Goal: Transaction & Acquisition: Purchase product/service

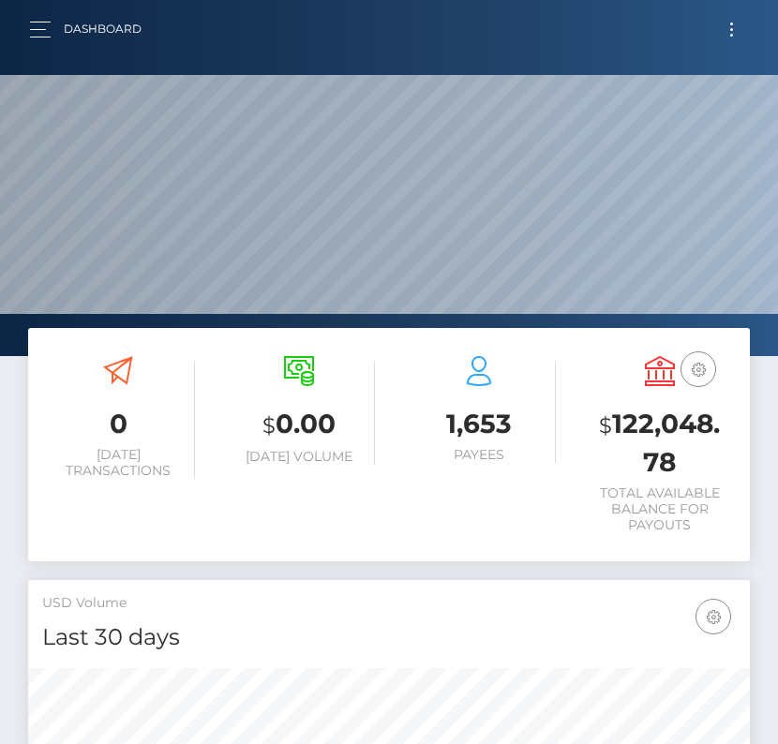
scroll to position [332, 347]
click at [37, 41] on button "button" at bounding box center [46, 29] width 35 height 25
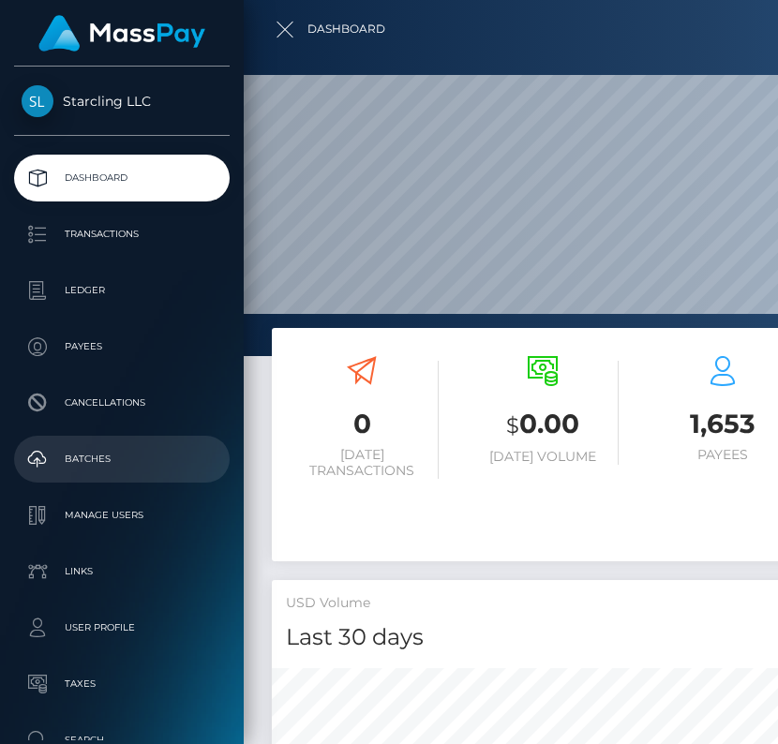
click at [116, 455] on p "Batches" at bounding box center [122, 459] width 200 height 28
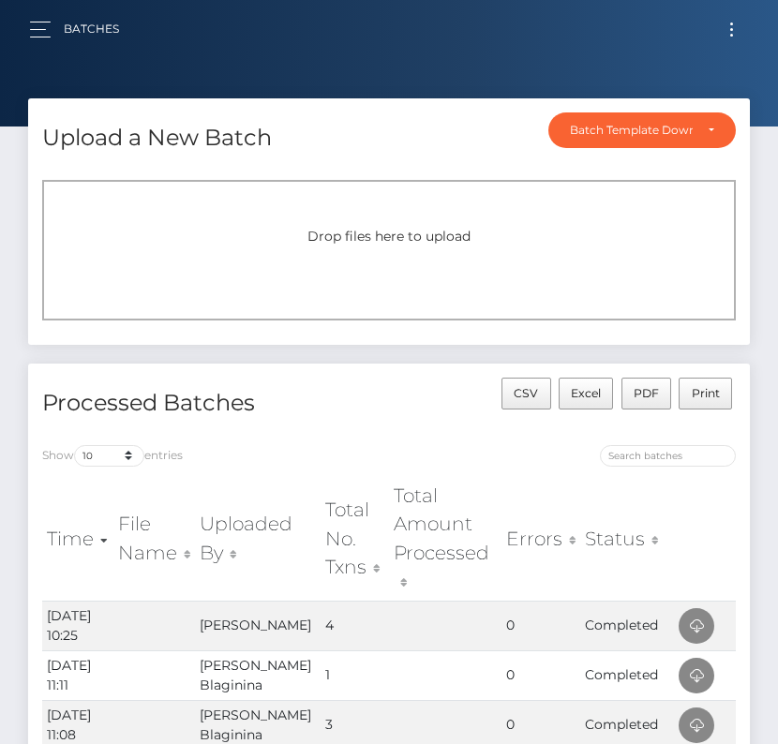
click at [729, 27] on button "Toggle navigation" at bounding box center [731, 29] width 35 height 25
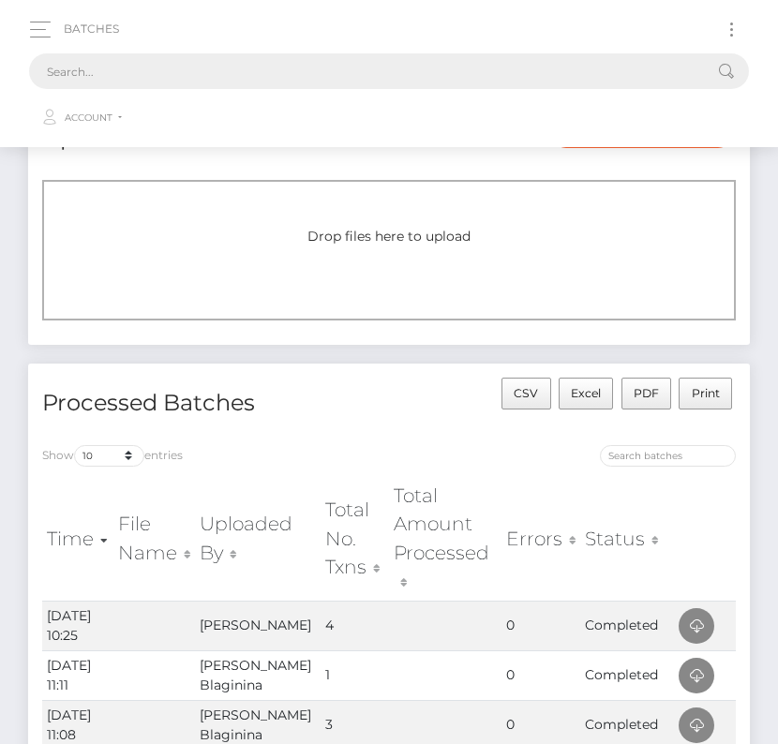
click at [427, 76] on input "text" at bounding box center [364, 71] width 671 height 36
paste input "45217"
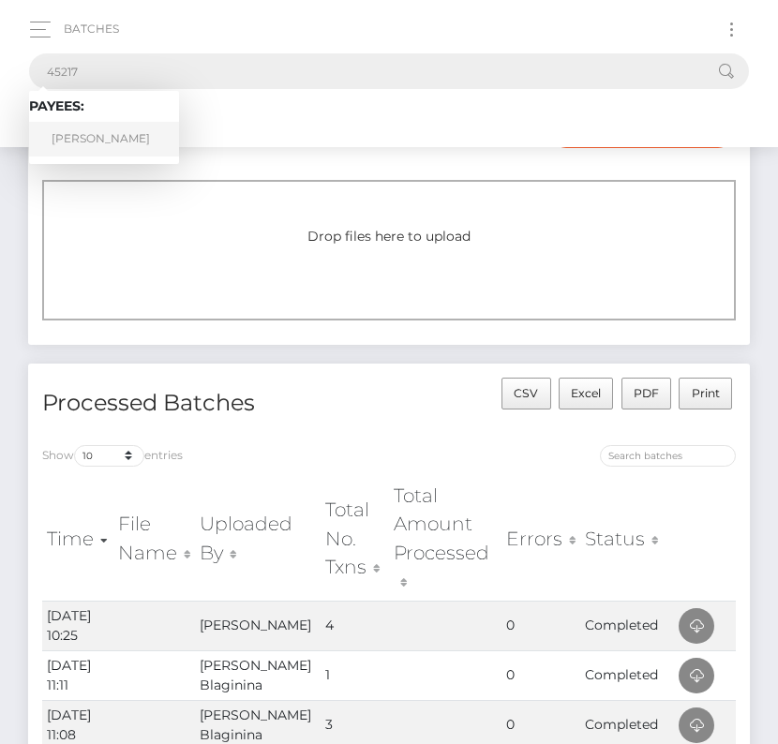
type input "45217"
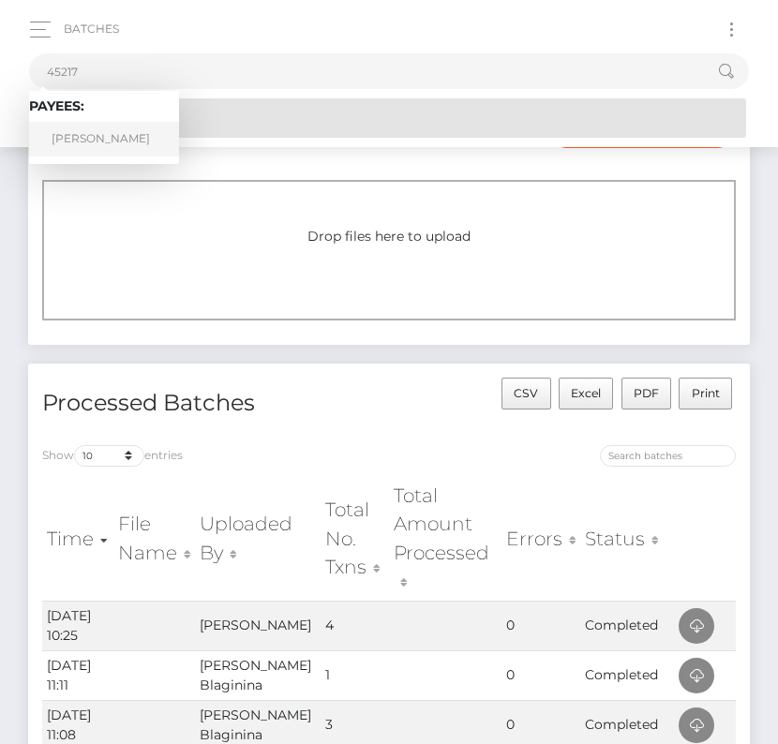
click at [113, 128] on link "Vincent Foxx" at bounding box center [104, 139] width 150 height 35
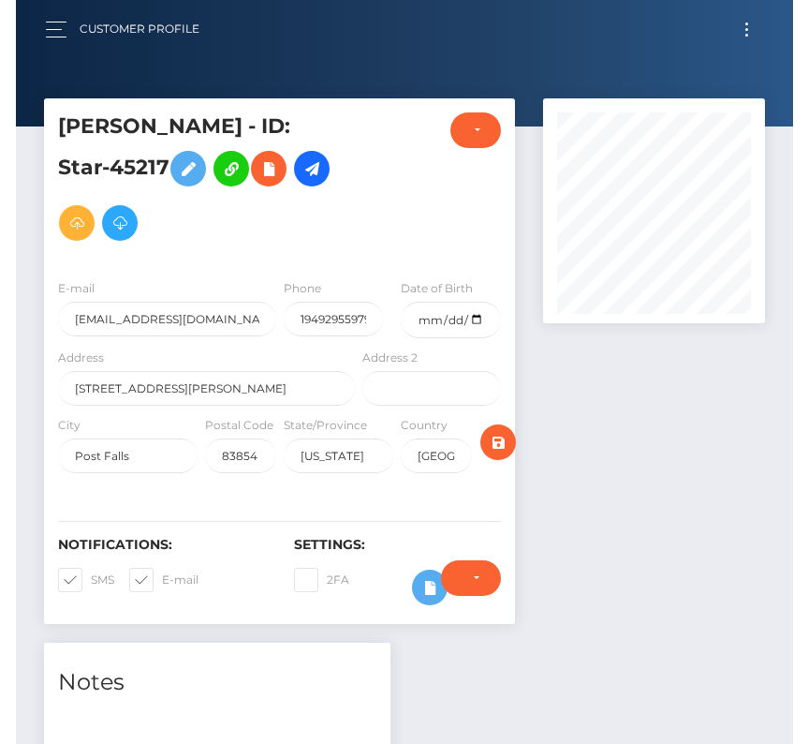
scroll to position [225, 221]
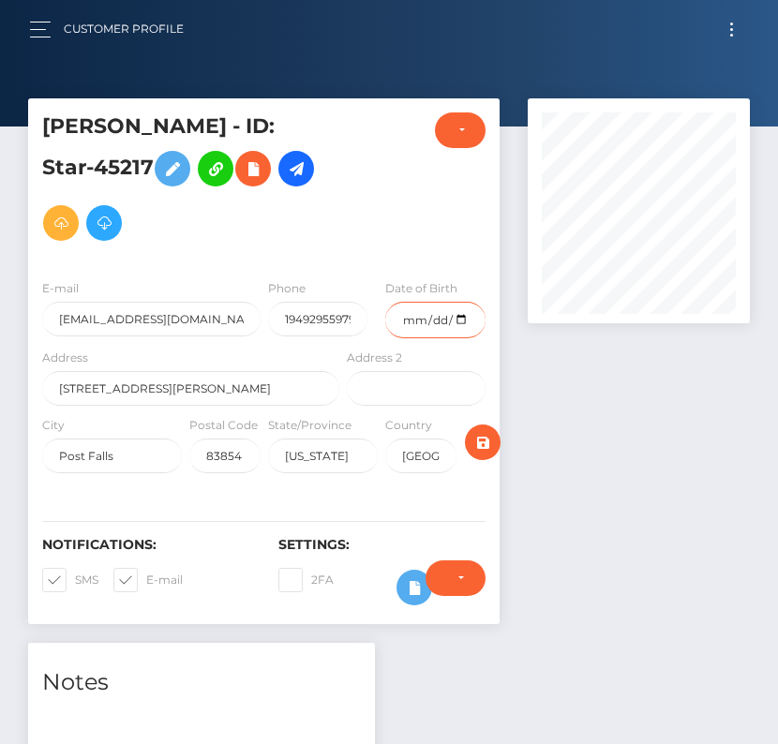
click at [459, 320] on input "date" at bounding box center [435, 320] width 100 height 37
type input "1986-04-18"
click at [75, 572] on span at bounding box center [75, 579] width 0 height 14
click at [75, 568] on input "SMS" at bounding box center [81, 574] width 12 height 12
checkbox input "false"
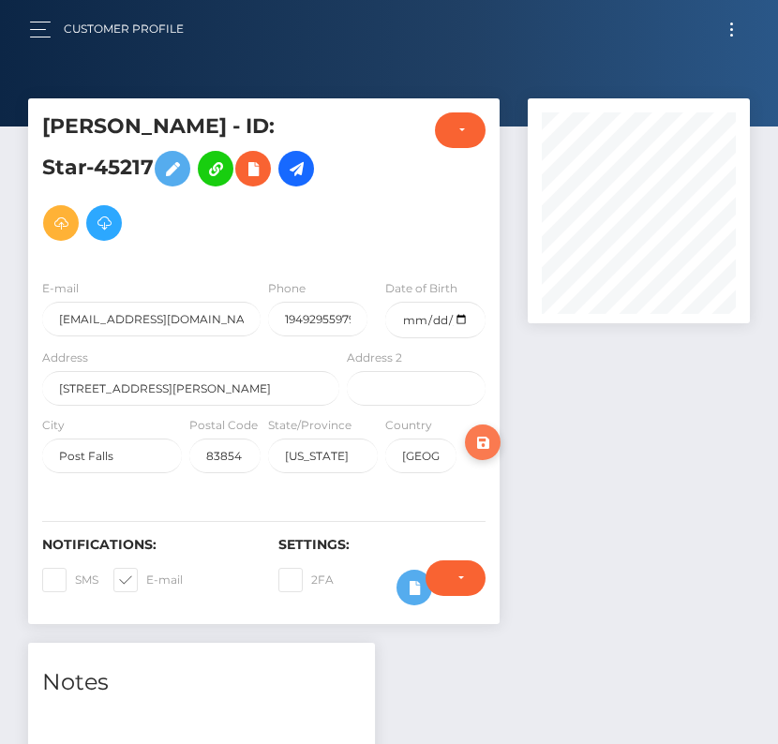
click at [146, 572] on span at bounding box center [146, 579] width 0 height 14
click at [146, 572] on input "E-mail" at bounding box center [152, 574] width 12 height 12
checkbox input "false"
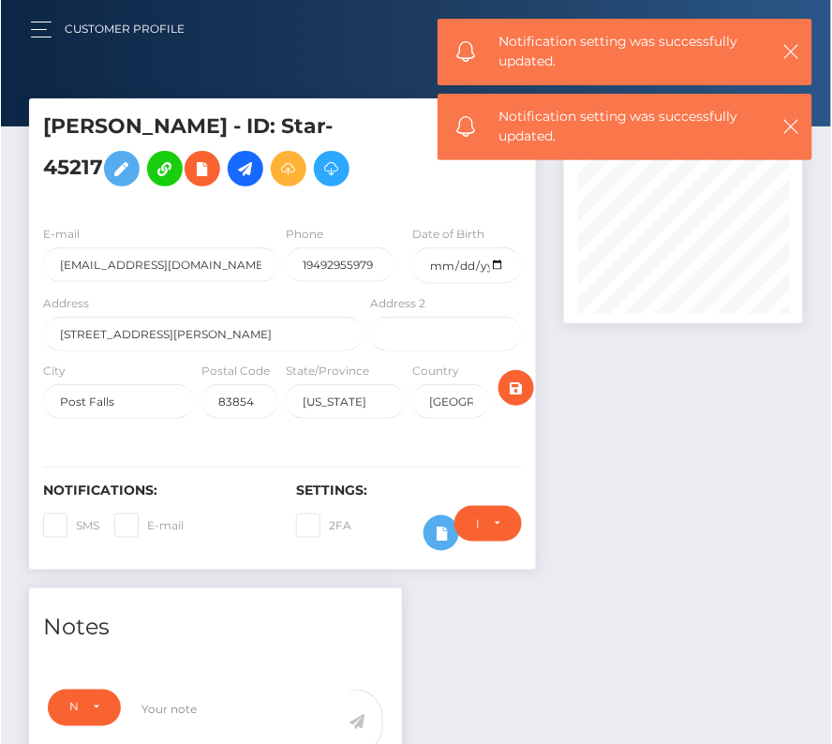
scroll to position [936618, 936602]
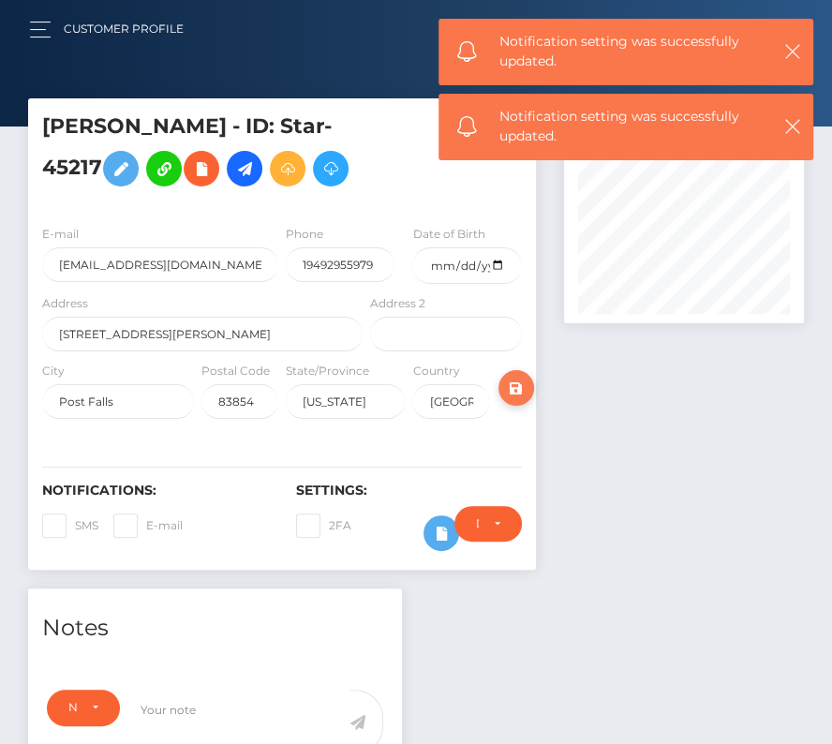
click at [521, 379] on icon "submit" at bounding box center [516, 388] width 22 height 23
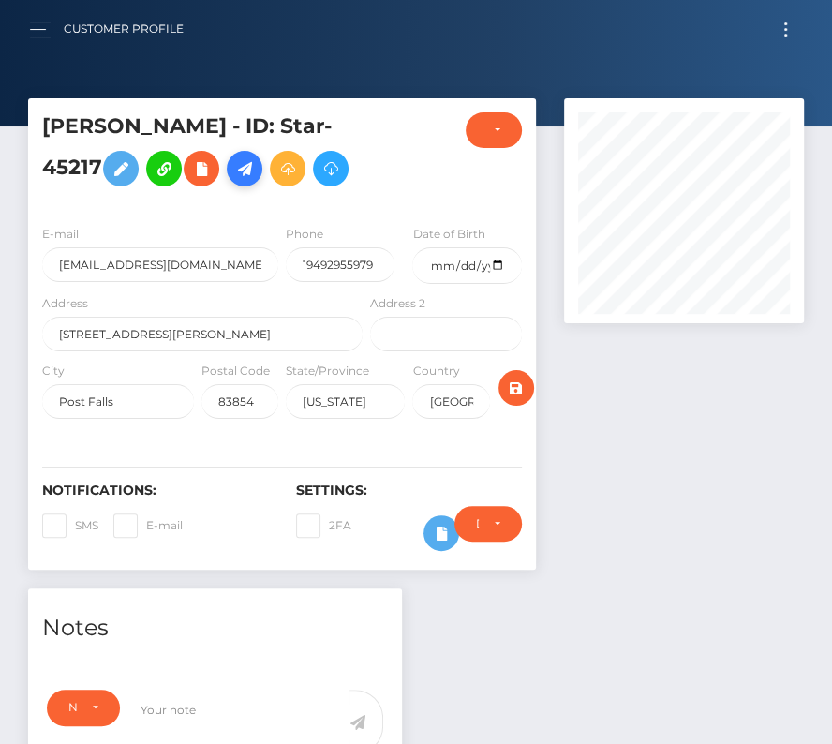
click at [233, 166] on icon at bounding box center [244, 168] width 22 height 23
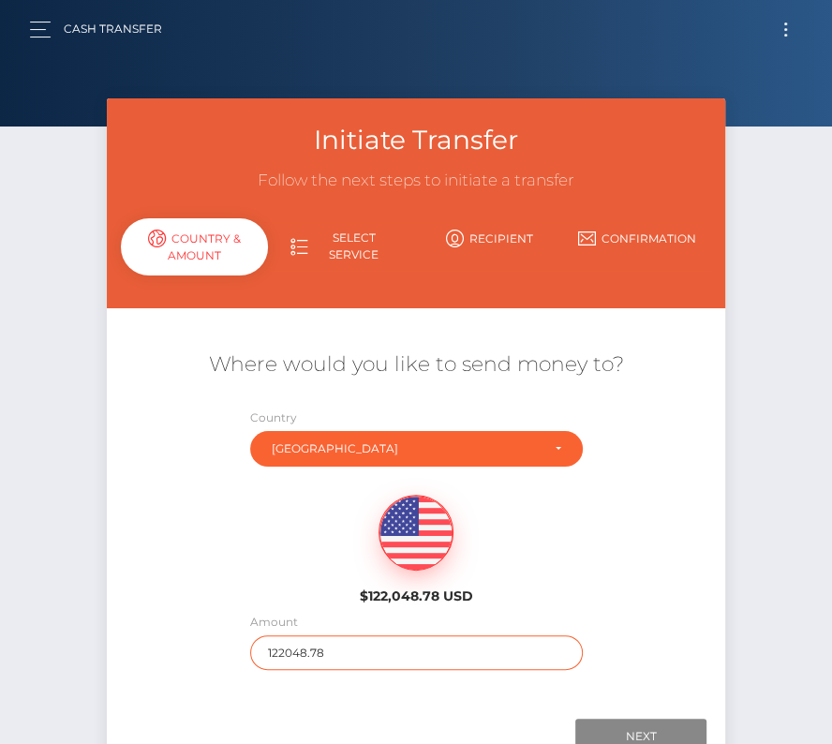
click at [344, 648] on input "122048.78" at bounding box center [416, 652] width 333 height 35
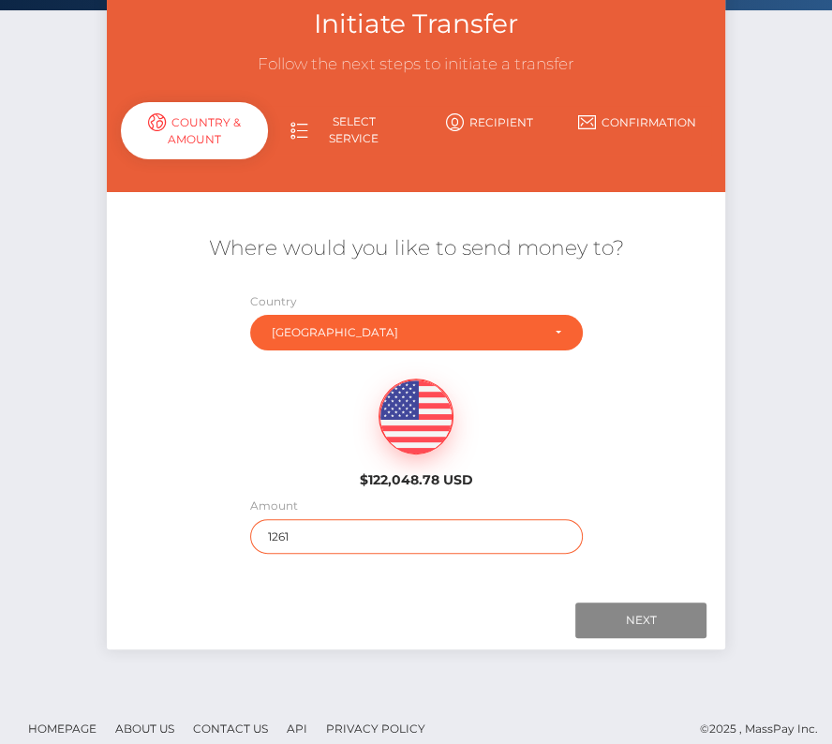
scroll to position [122, 0]
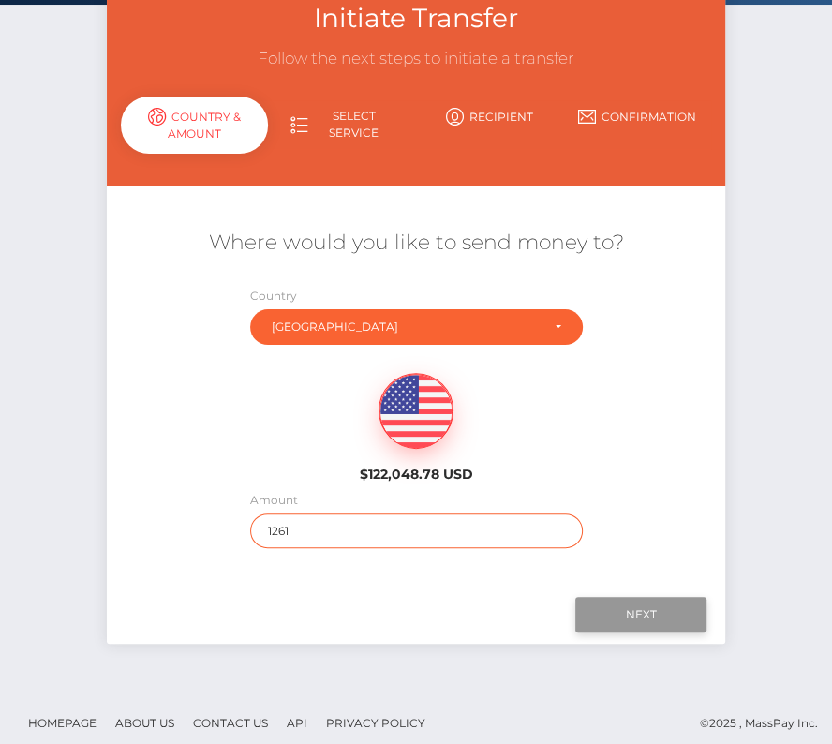
type input "1261"
click at [659, 618] on input "Next" at bounding box center [640, 615] width 131 height 36
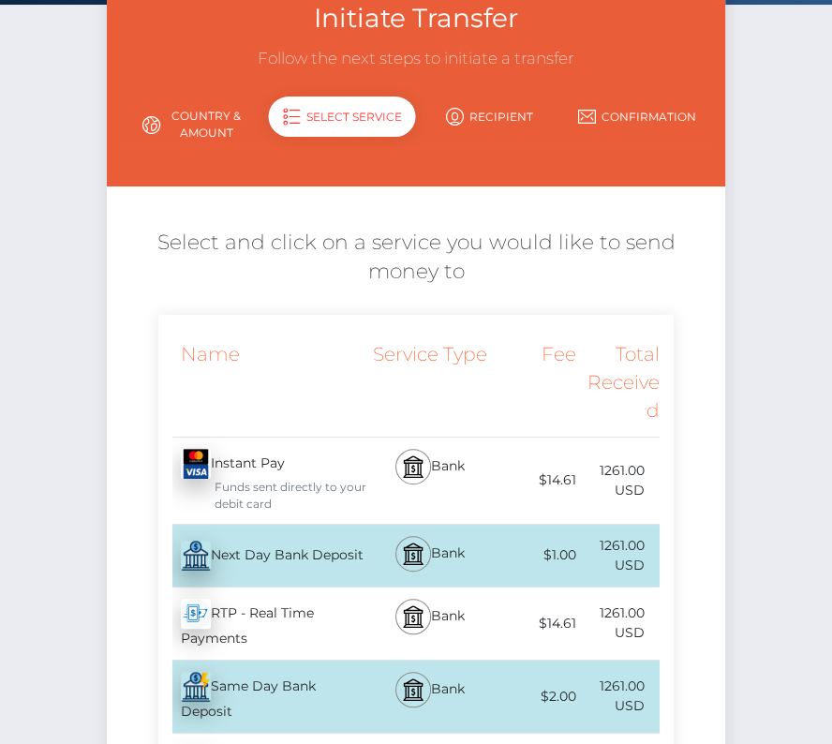
click at [286, 551] on div "Next Day Bank Deposit - USD" at bounding box center [262, 555] width 209 height 52
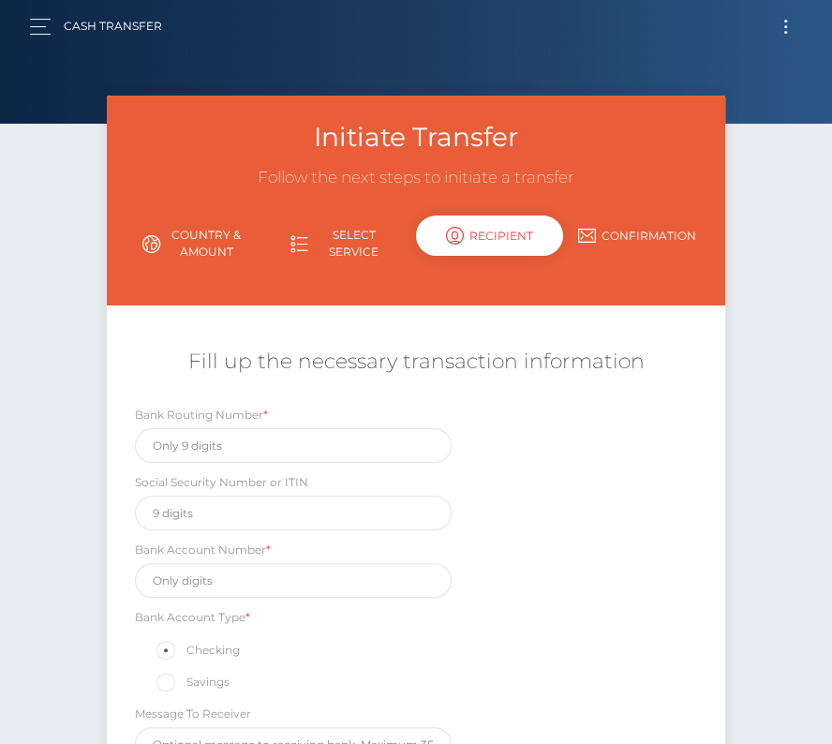
scroll to position [0, 0]
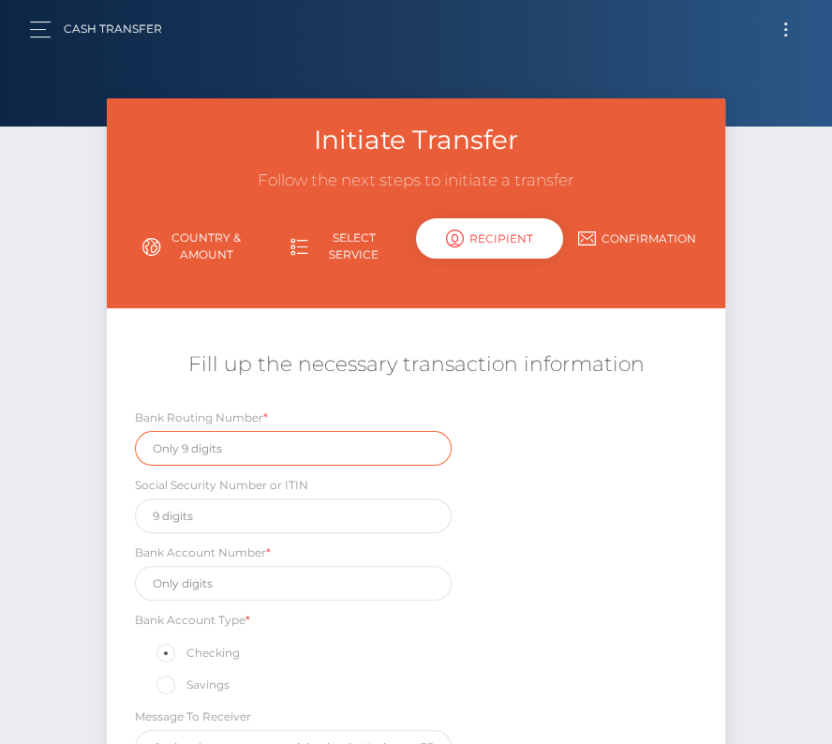
click at [222, 452] on input "text" at bounding box center [293, 448] width 317 height 35
paste input "121000358"
type input "121000358"
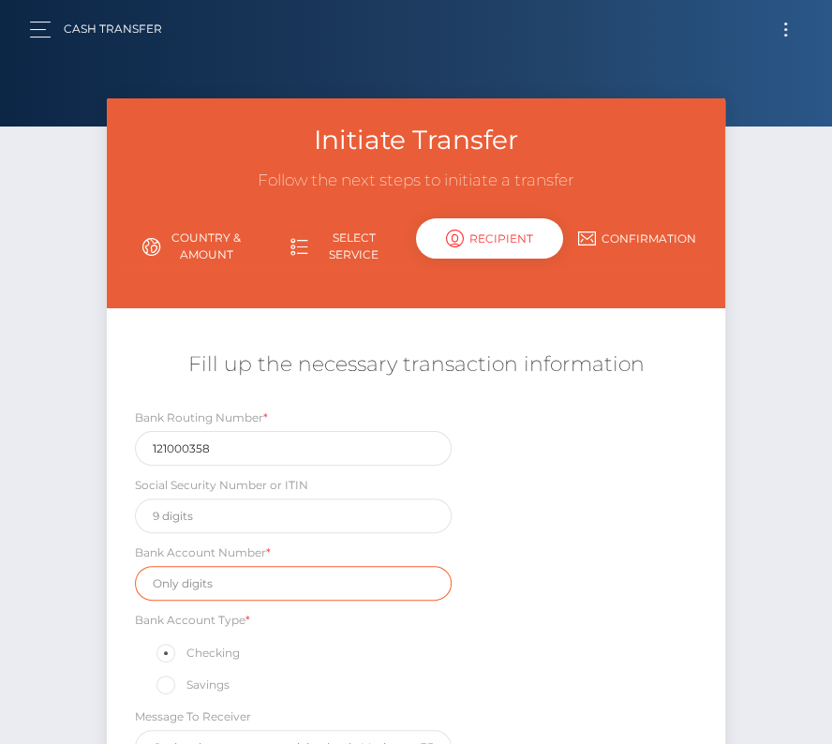
click at [271, 574] on input "text" at bounding box center [293, 583] width 317 height 35
paste input "325075899989"
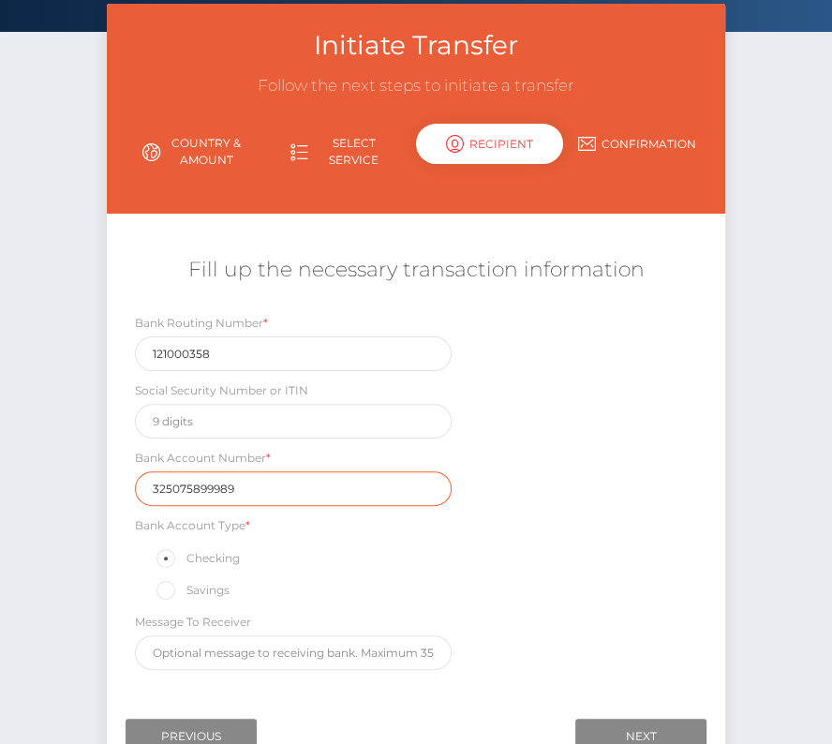
scroll to position [136, 0]
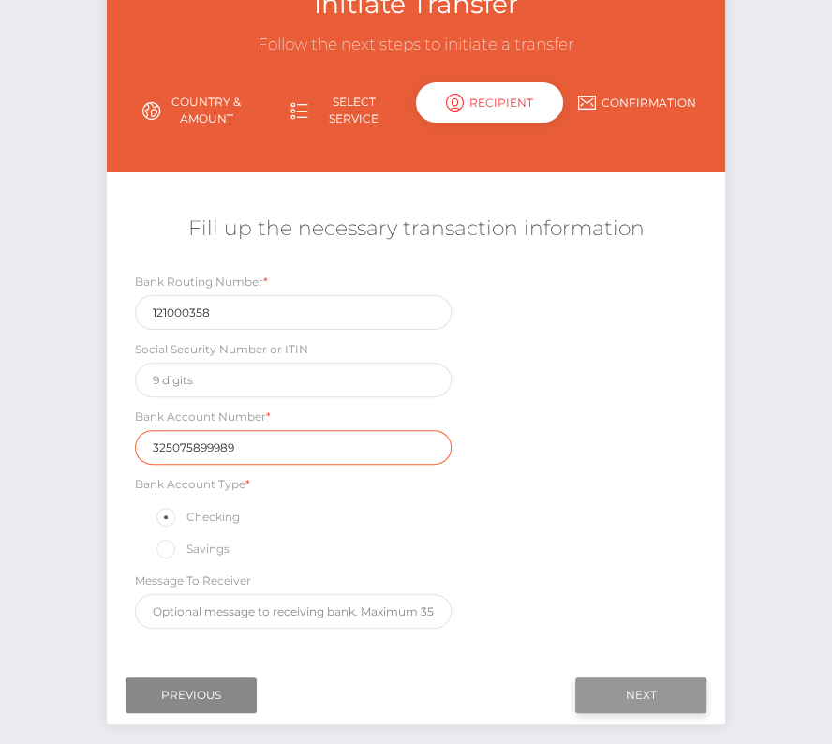
type input "325075899989"
click at [612, 694] on input "Next" at bounding box center [640, 695] width 131 height 36
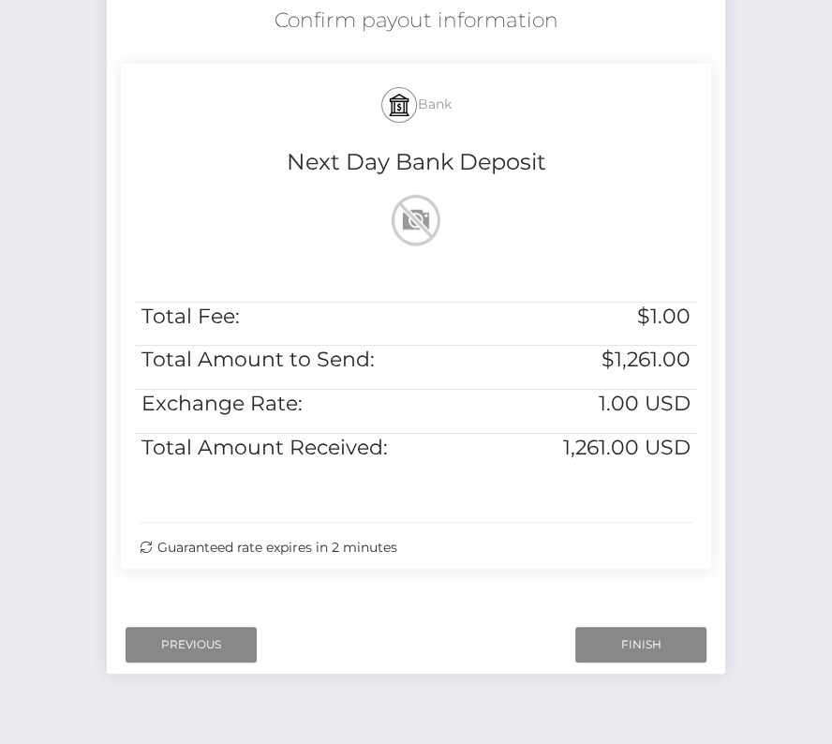
scroll to position [382, 0]
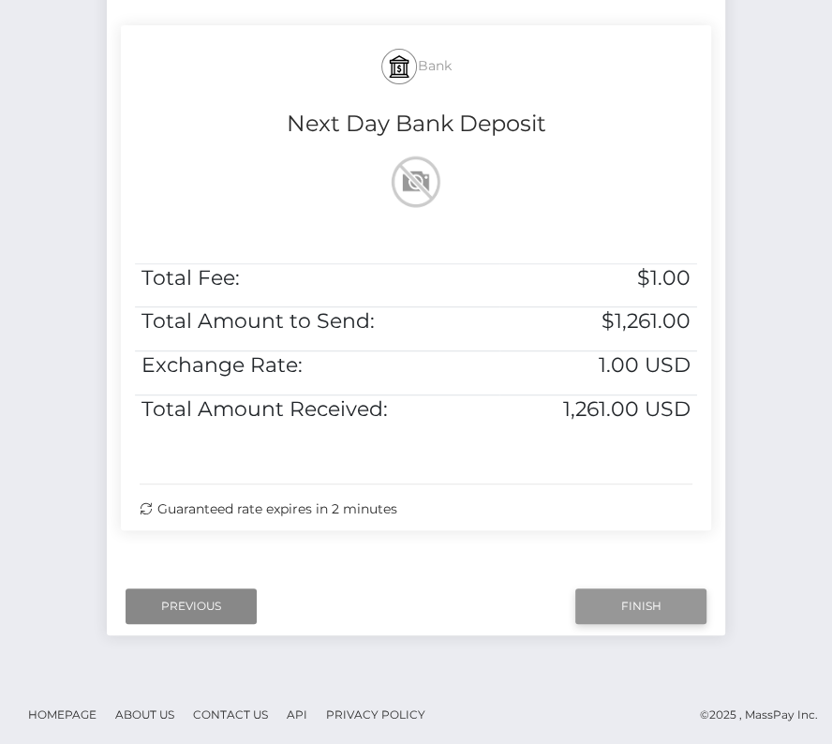
click at [638, 612] on input "Finish" at bounding box center [640, 606] width 131 height 36
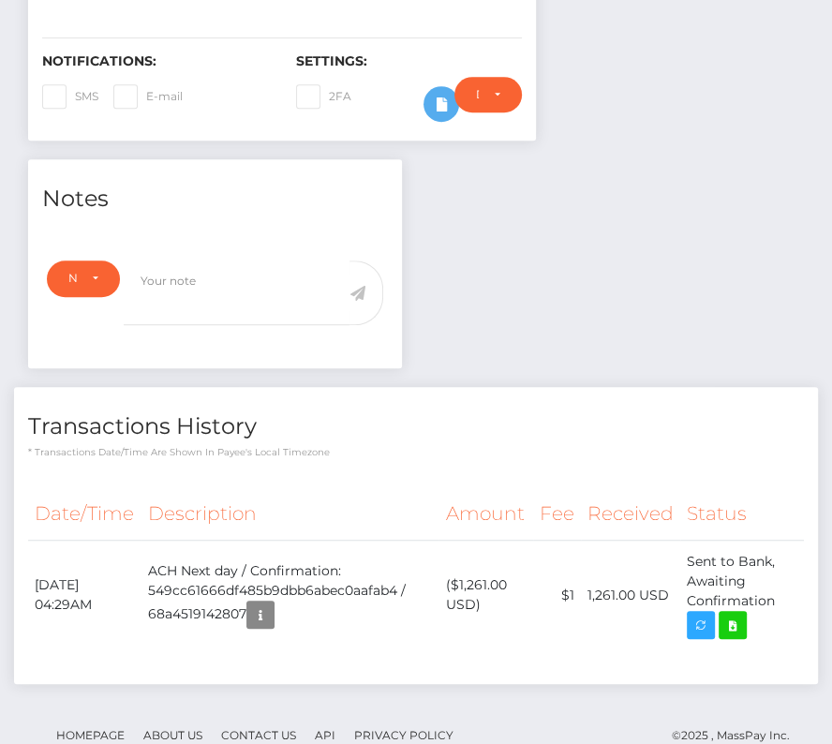
scroll to position [225, 239]
drag, startPoint x: 31, startPoint y: 577, endPoint x: 788, endPoint y: 591, distance: 757.1
click at [788, 591] on tr "August 19, 2025 04:29AM ACH Next day / Confirmation: 549cc61666df485b9dbb6abec0…" at bounding box center [416, 595] width 776 height 111
copy tr "August 19, 2025 04:29AM ACH Next day / Confirmation: 549cc61666df485b9dbb6abec0…"
click at [742, 616] on icon at bounding box center [732, 625] width 22 height 23
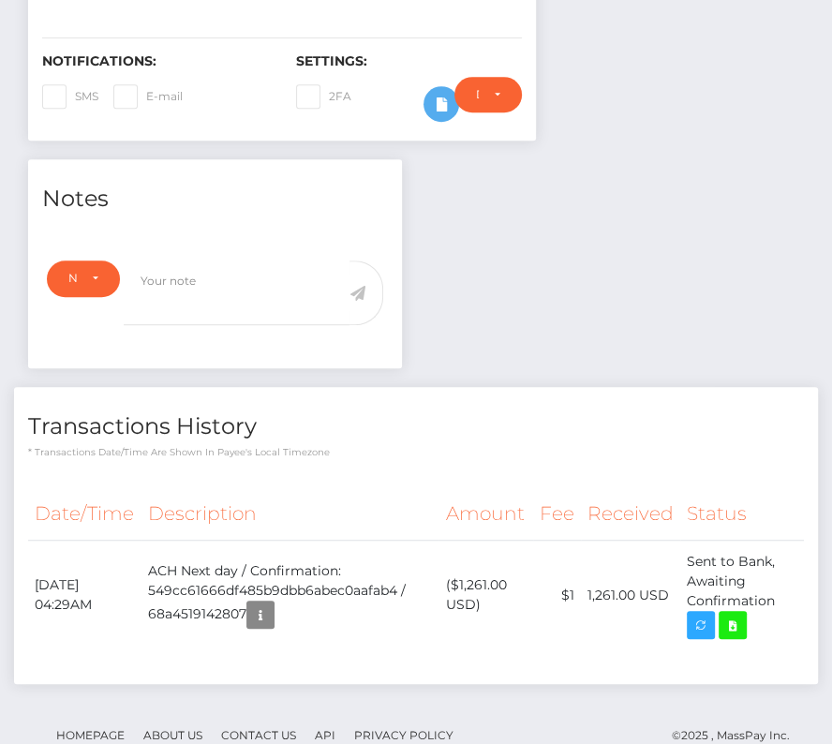
scroll to position [0, 0]
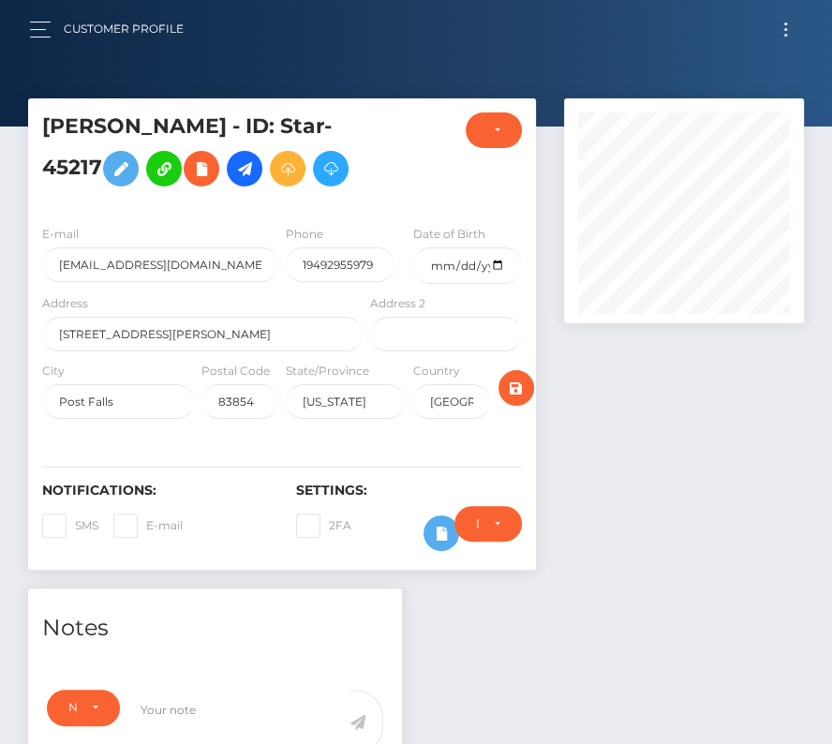
click at [771, 36] on button "Toggle navigation" at bounding box center [785, 29] width 35 height 25
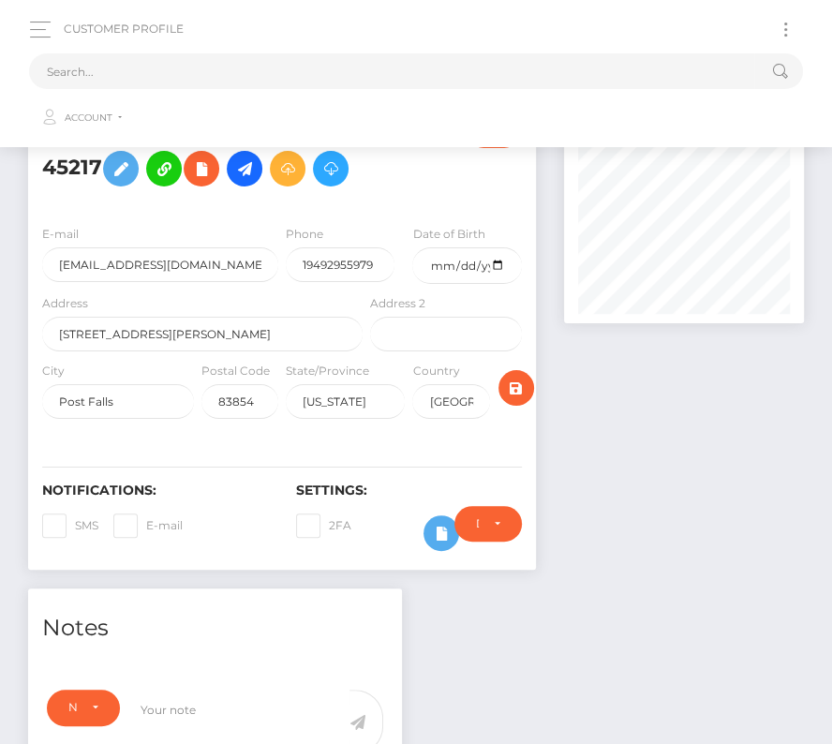
click at [779, 30] on button "Toggle navigation" at bounding box center [785, 29] width 35 height 25
click at [365, 61] on input "text" at bounding box center [391, 71] width 725 height 36
paste input "1871926"
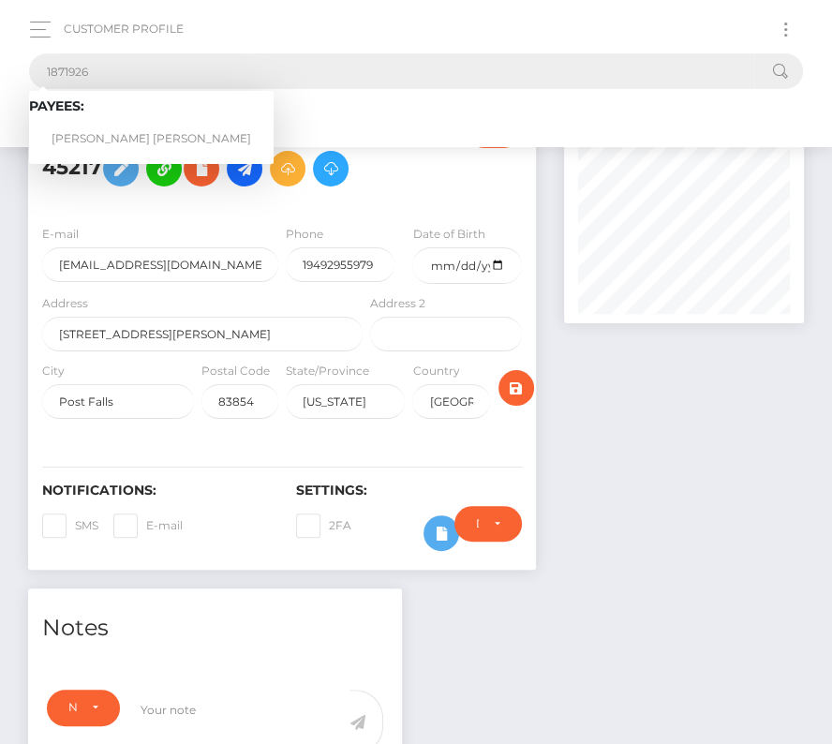
type input "1871926"
click at [118, 130] on link "Jeremy Mckinsey Mullins" at bounding box center [151, 139] width 245 height 35
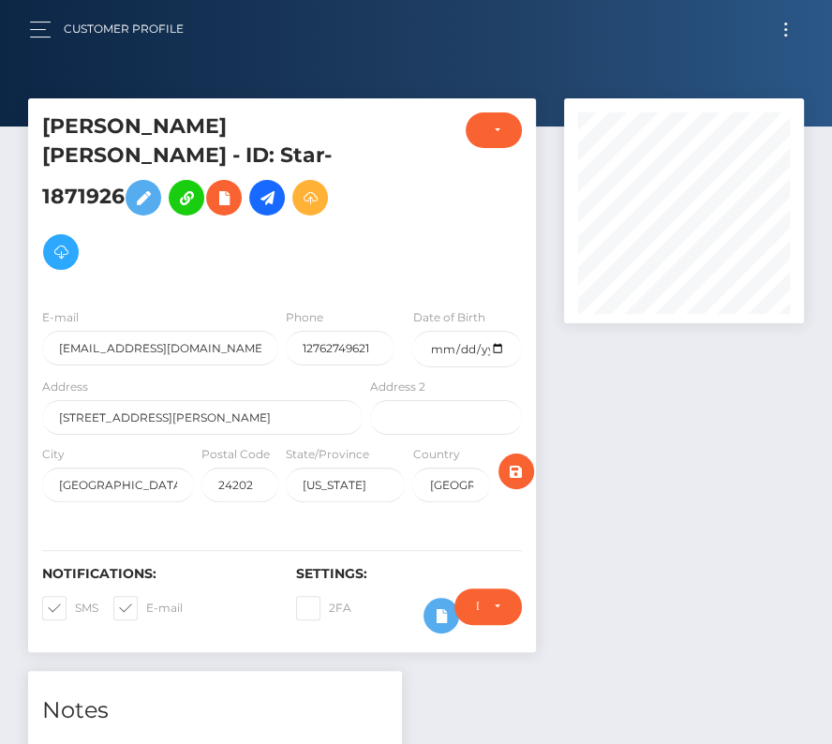
scroll to position [225, 239]
click at [490, 331] on input "date" at bounding box center [466, 349] width 109 height 37
type input "[DATE]"
click at [75, 601] on span at bounding box center [75, 608] width 0 height 14
click at [75, 596] on input "SMS" at bounding box center [81, 602] width 12 height 12
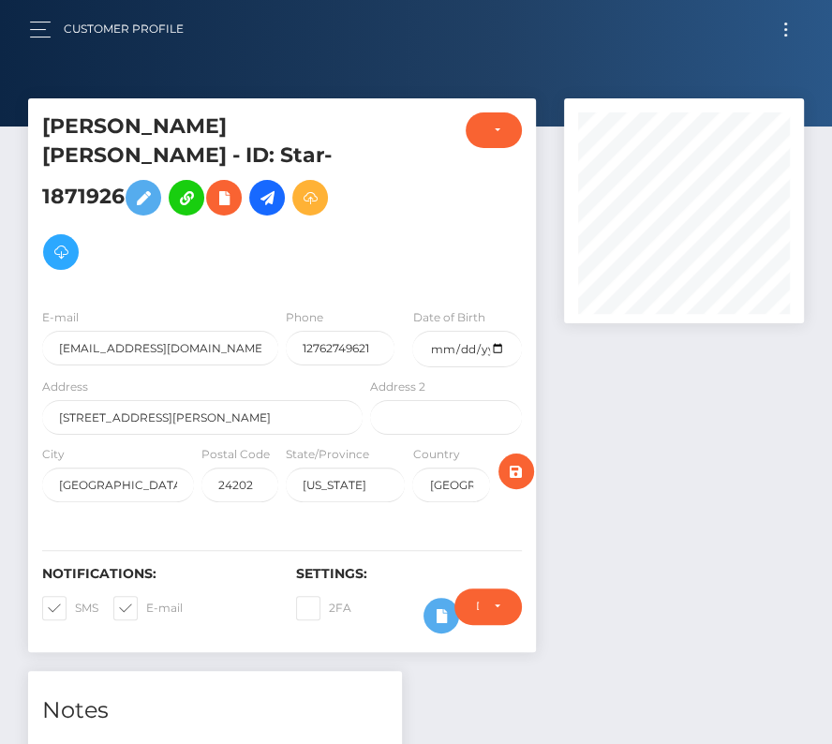
checkbox input "false"
click at [146, 601] on span at bounding box center [146, 608] width 0 height 14
click at [146, 596] on input "E-mail" at bounding box center [152, 602] width 12 height 12
checkbox input "false"
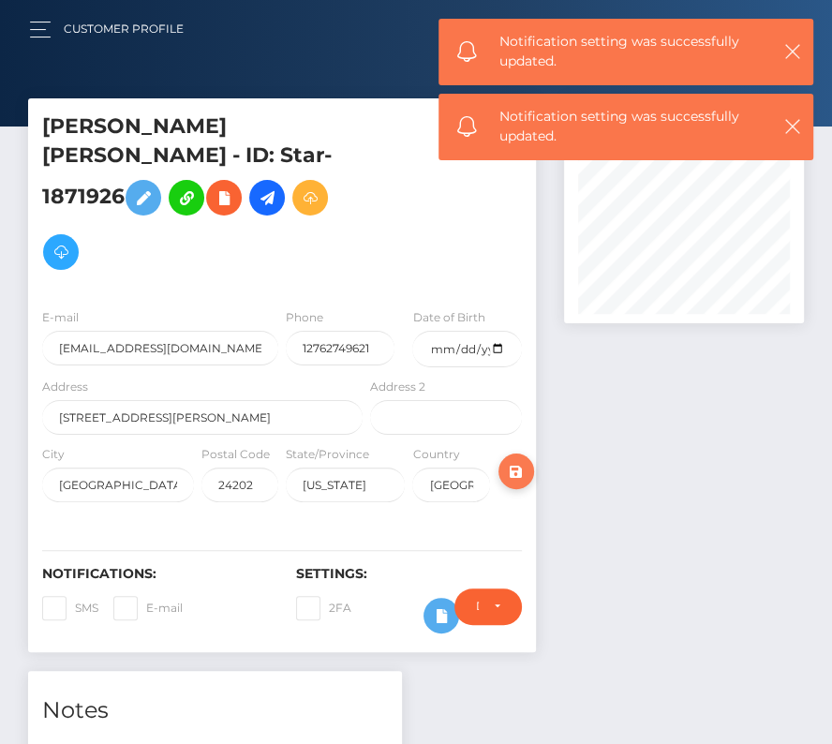
click at [513, 460] on icon "submit" at bounding box center [516, 471] width 22 height 23
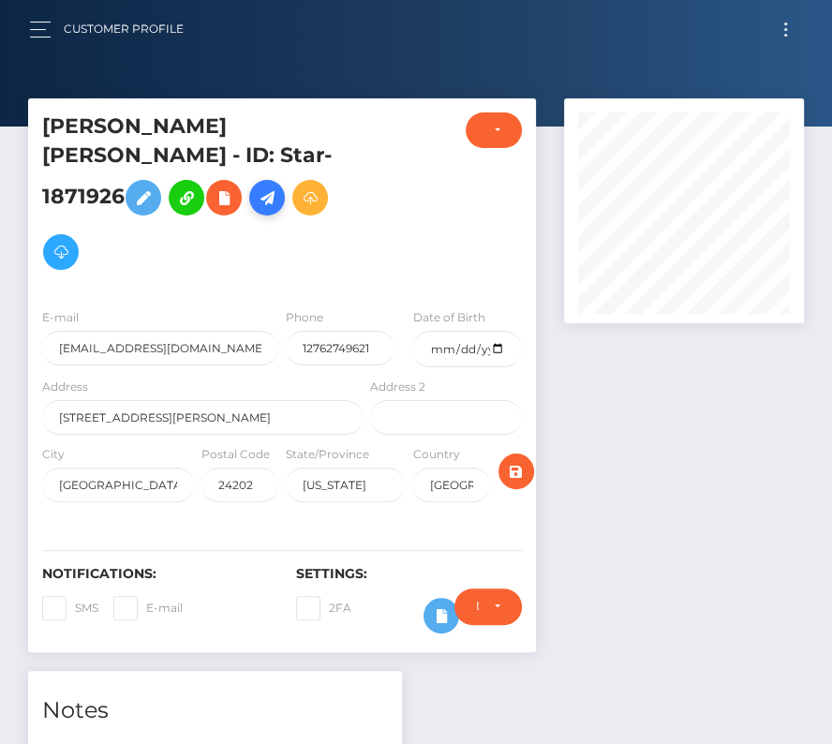
click at [256, 210] on icon at bounding box center [267, 197] width 22 height 23
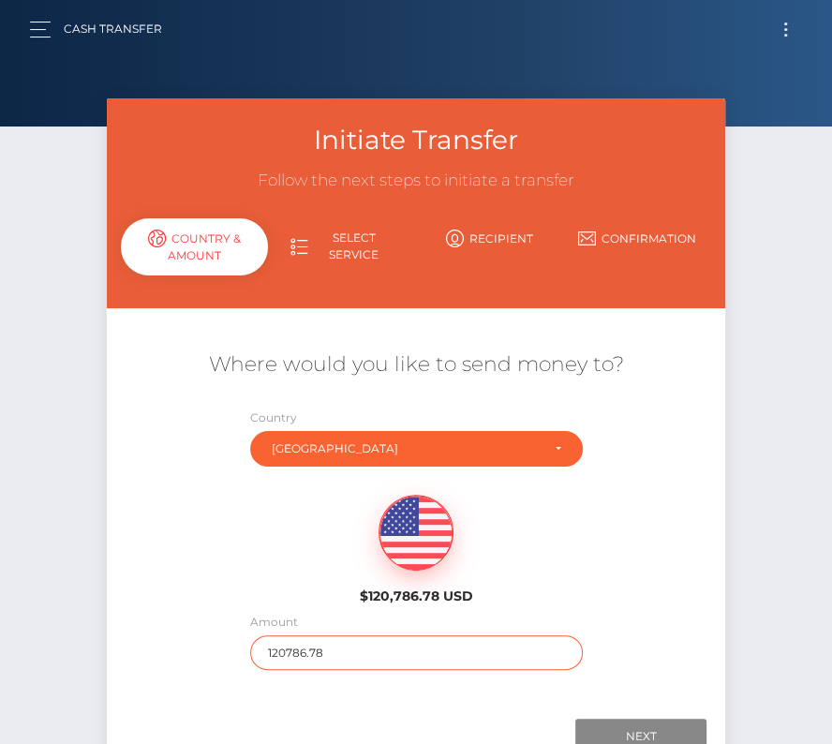
click at [304, 644] on input "120786.78" at bounding box center [416, 652] width 333 height 35
type input "188"
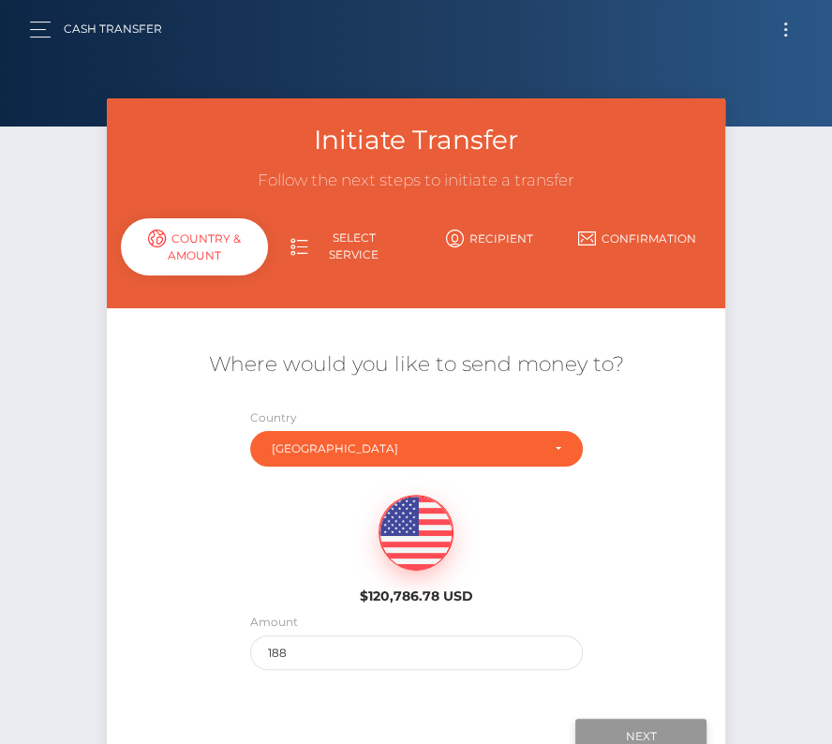
click at [626, 719] on input "Next" at bounding box center [640, 737] width 131 height 36
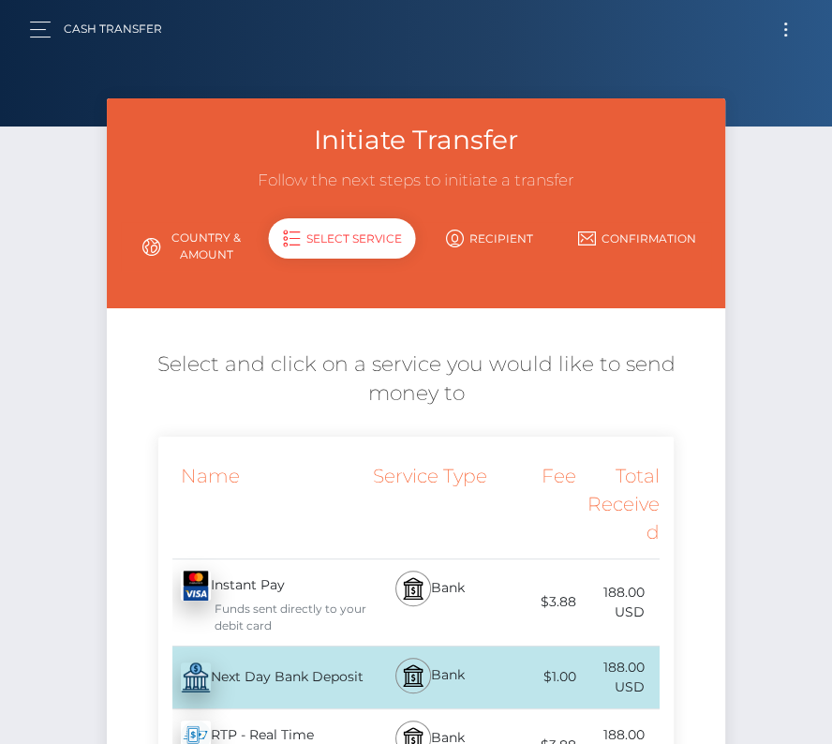
click at [243, 672] on div "Next Day Bank Deposit - USD" at bounding box center [262, 677] width 209 height 52
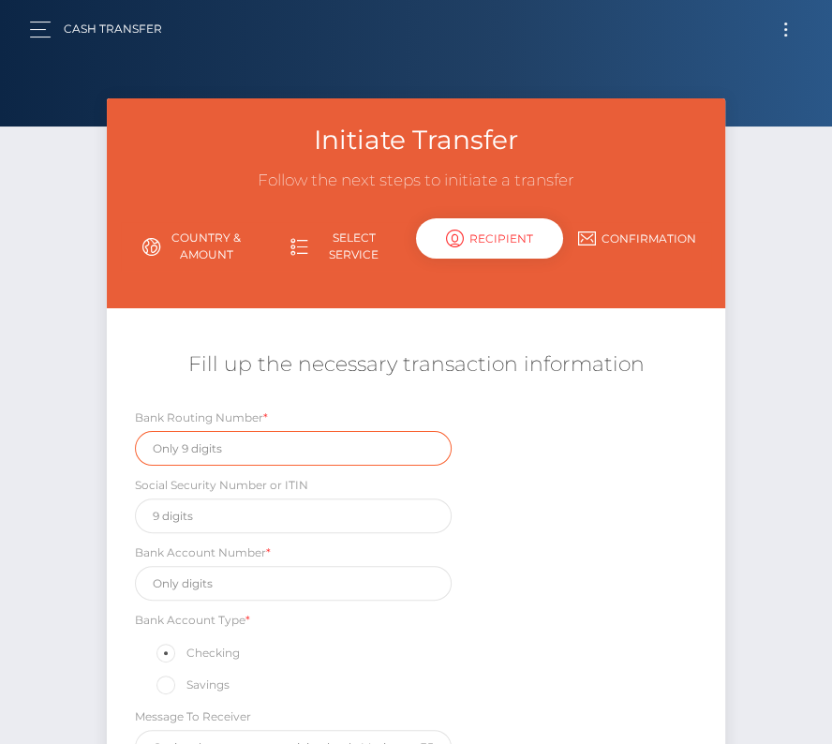
click at [215, 452] on input "text" at bounding box center [293, 448] width 317 height 35
paste input "051403672"
type input "051403672"
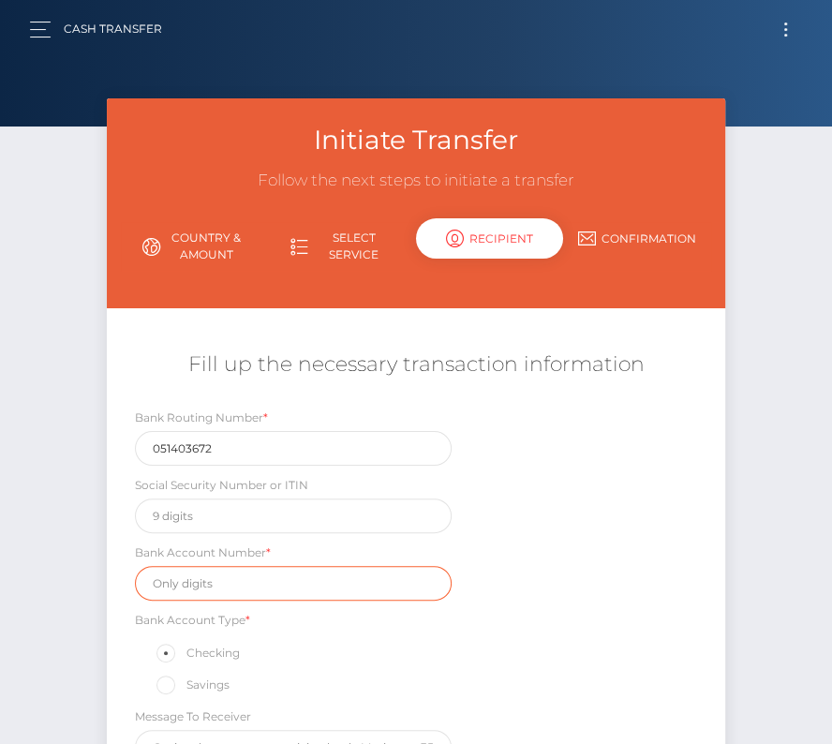
click at [201, 588] on input "text" at bounding box center [293, 583] width 317 height 35
paste input "1420001800"
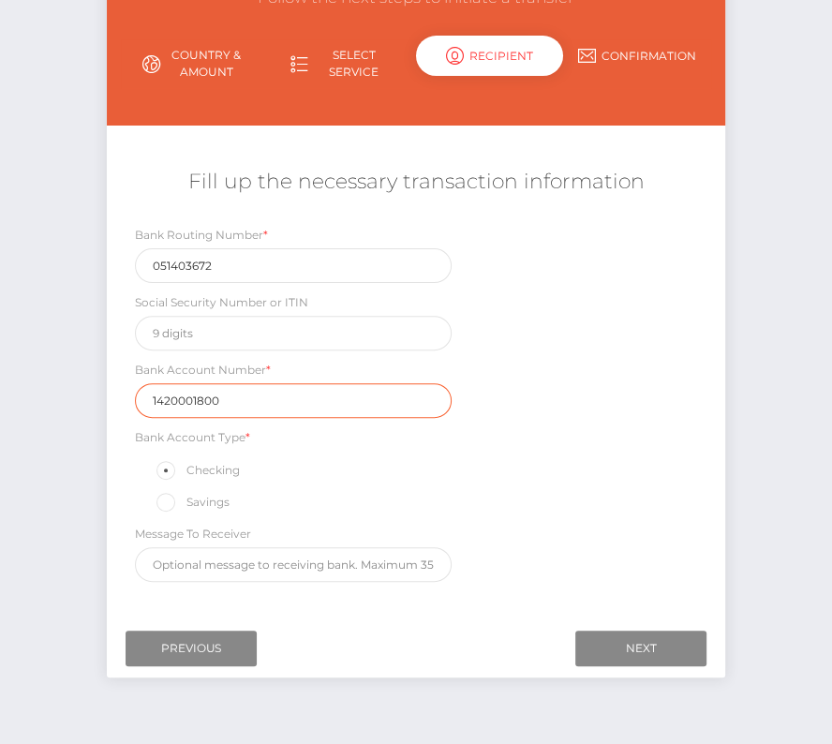
scroll to position [212, 0]
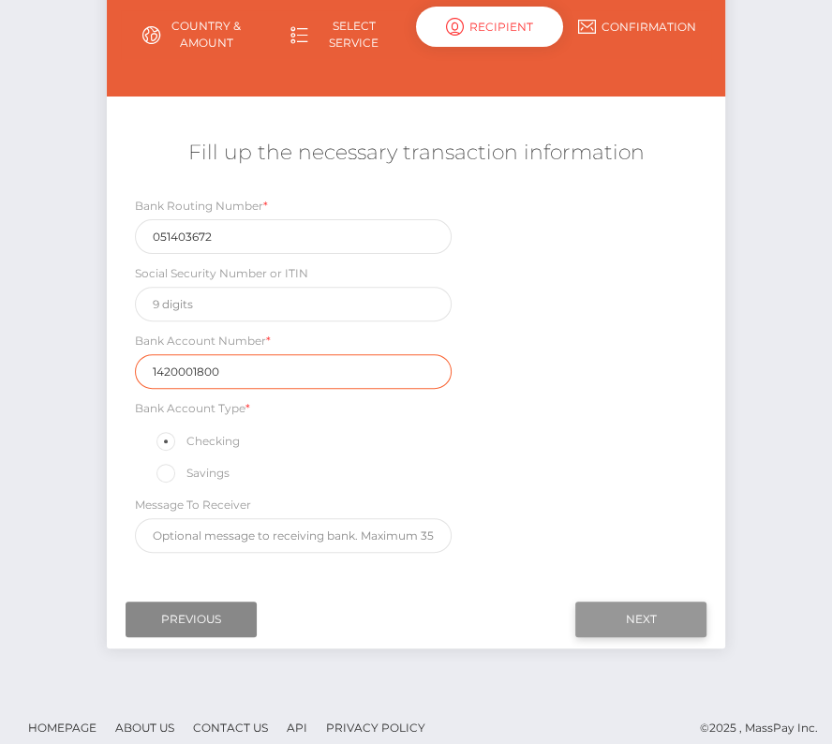
type input "1420001800"
click at [630, 605] on input "Next" at bounding box center [640, 619] width 131 height 36
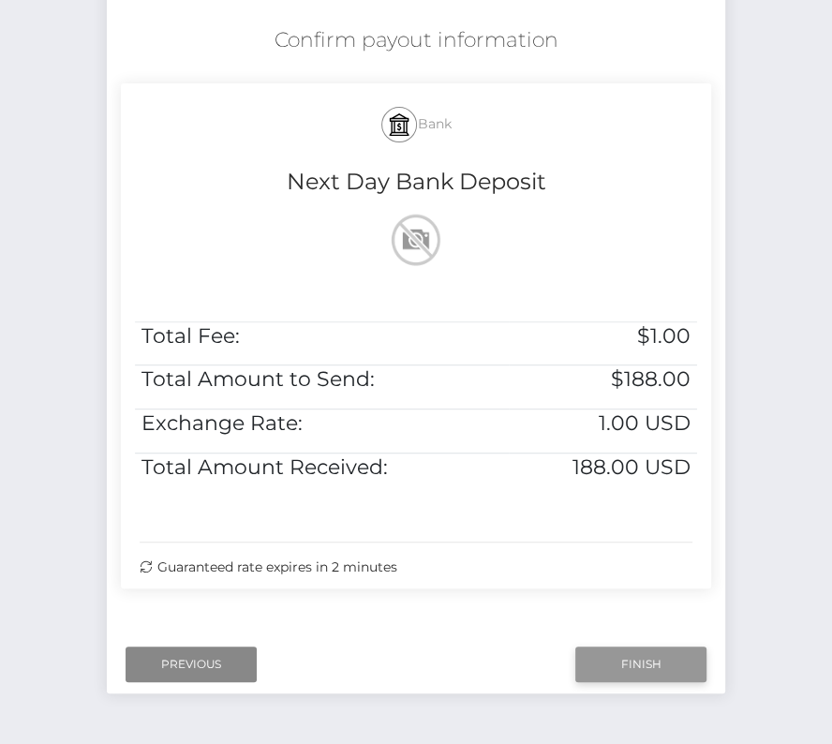
scroll to position [382, 0]
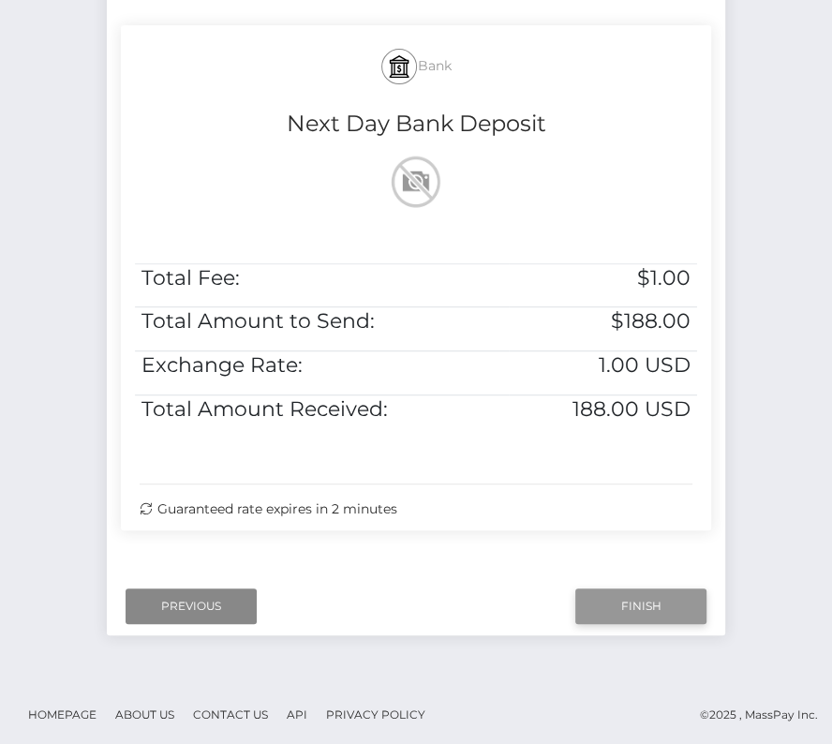
click at [618, 595] on input "Finish" at bounding box center [640, 606] width 131 height 36
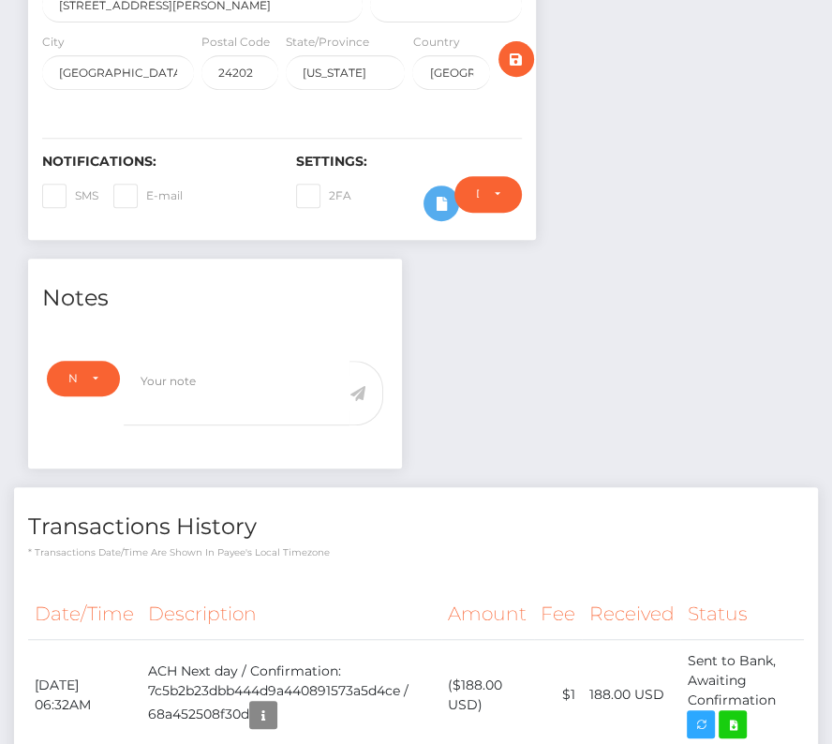
scroll to position [527, 0]
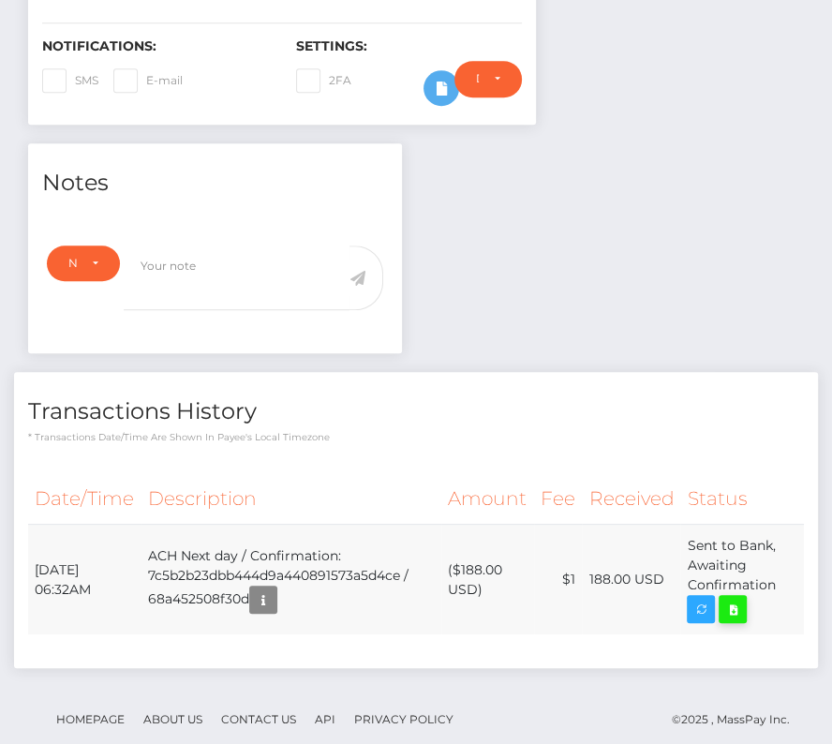
click at [740, 598] on icon at bounding box center [732, 609] width 22 height 23
click at [0, 0] on div "[PERSON_NAME] [PERSON_NAME] - ID: Star-1871926 ACTIVE" at bounding box center [416, 175] width 832 height 1209
drag, startPoint x: 30, startPoint y: 529, endPoint x: 790, endPoint y: 553, distance: 760.1
click at [790, 553] on tr "[DATE] 06:32AM ACH Next day / Confirmation: 7c5b2b23dbb444d9a440891573a5d4ce / …" at bounding box center [416, 580] width 776 height 111
copy tr "[DATE] 06:32AM ACH Next day / Confirmation: 7c5b2b23dbb444d9a440891573a5d4ce / …"
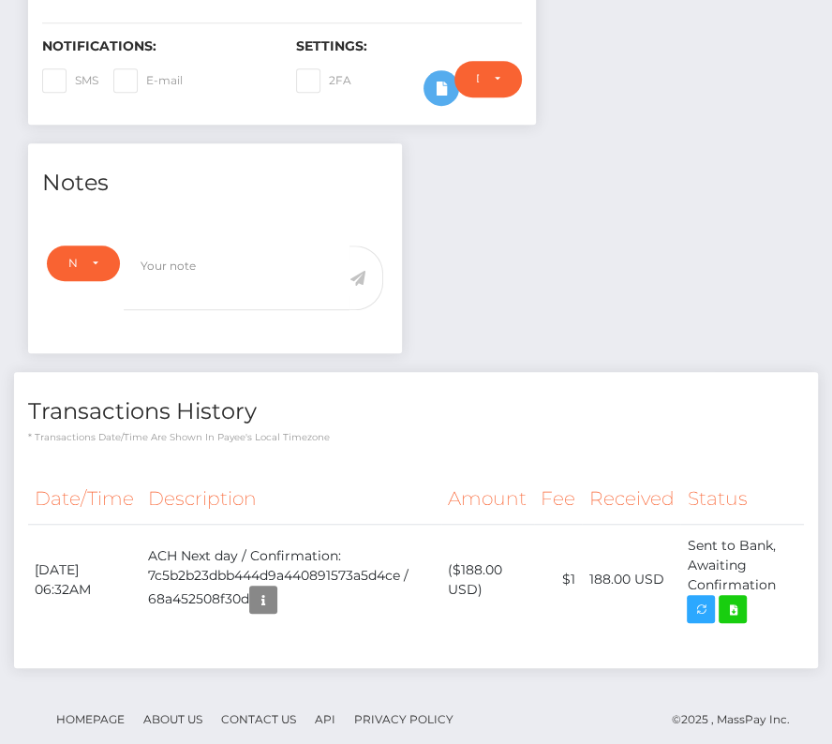
scroll to position [0, 0]
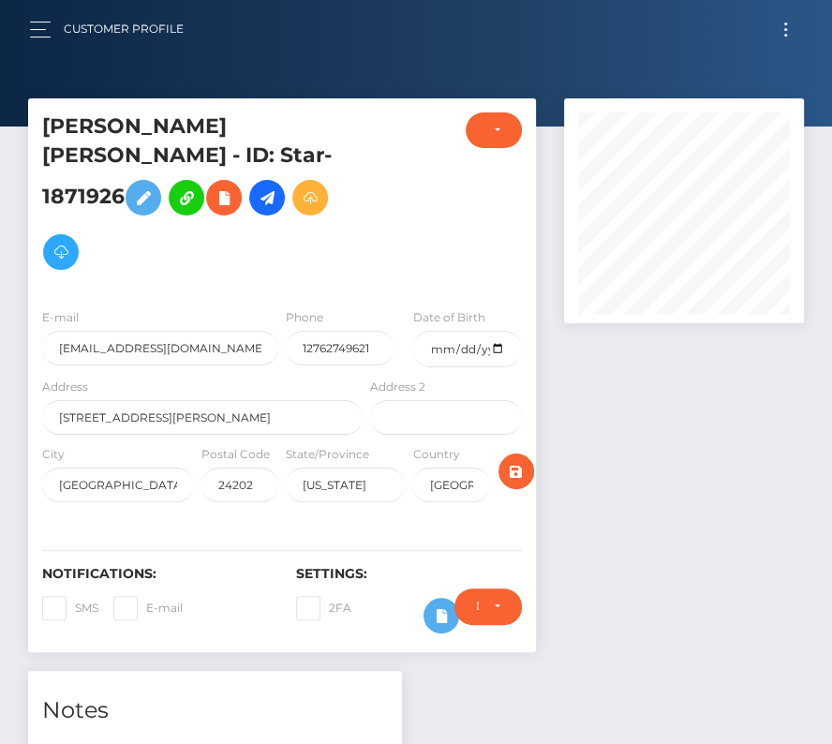
click at [784, 28] on span "Toggle navigation" at bounding box center [785, 29] width 3 height 3
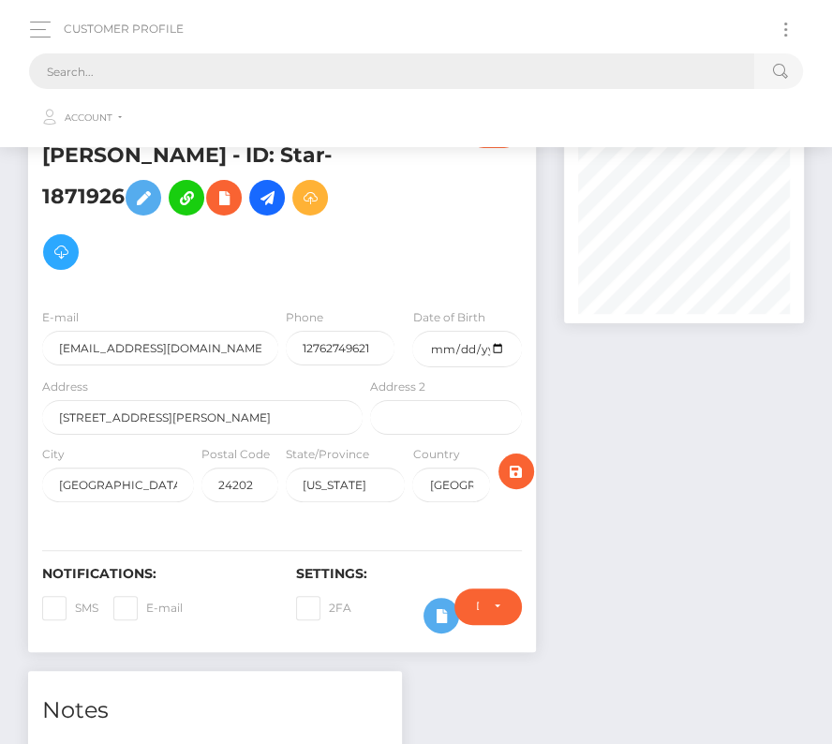
click at [374, 73] on input "text" at bounding box center [391, 71] width 725 height 36
paste input "235445"
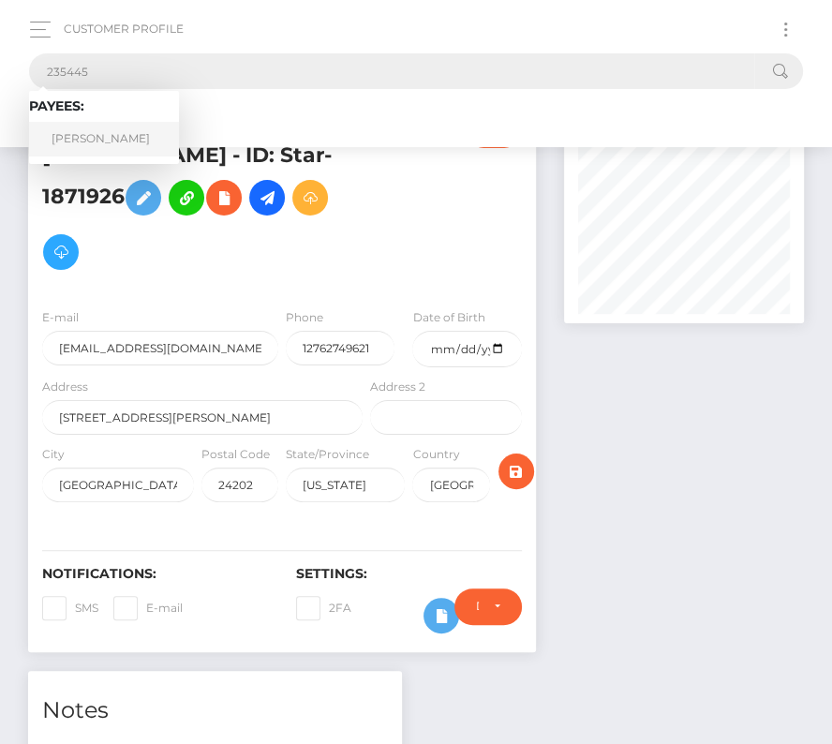
type input "235445"
click at [96, 142] on link "[PERSON_NAME]" at bounding box center [104, 139] width 150 height 35
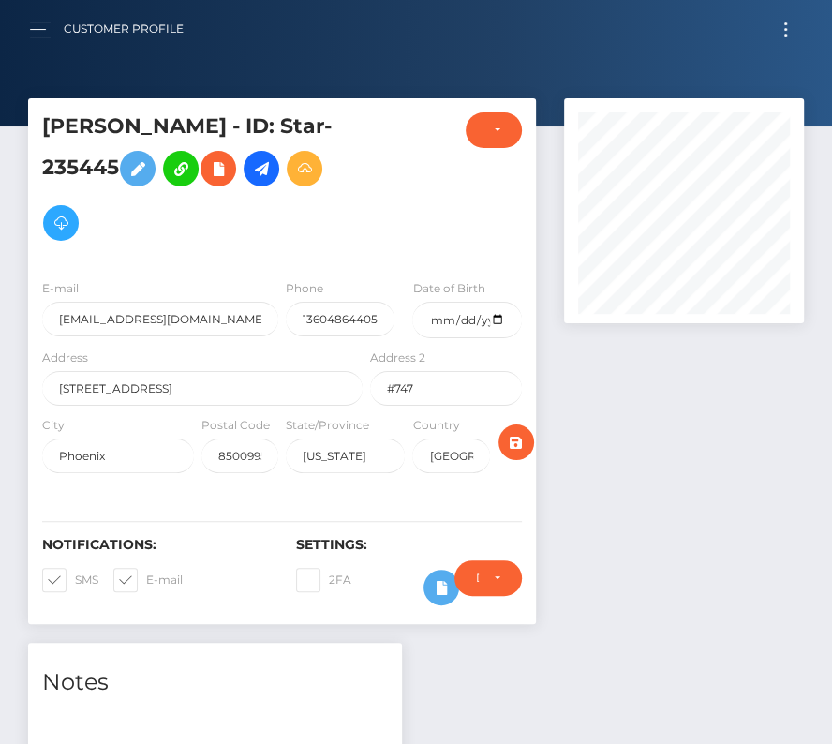
scroll to position [225, 239]
click at [496, 319] on input "date" at bounding box center [466, 320] width 109 height 37
type input "[DATE]"
click at [75, 572] on span at bounding box center [75, 579] width 0 height 14
click at [75, 572] on input "SMS" at bounding box center [81, 574] width 12 height 12
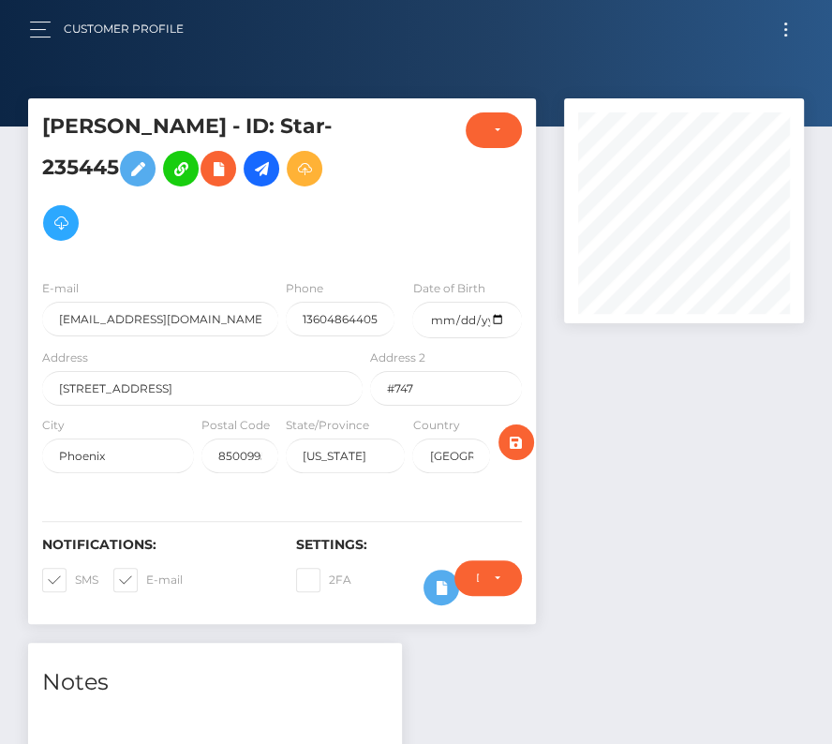
checkbox input "false"
click at [146, 572] on span at bounding box center [146, 579] width 0 height 14
click at [146, 572] on input "E-mail" at bounding box center [152, 574] width 12 height 12
checkbox input "false"
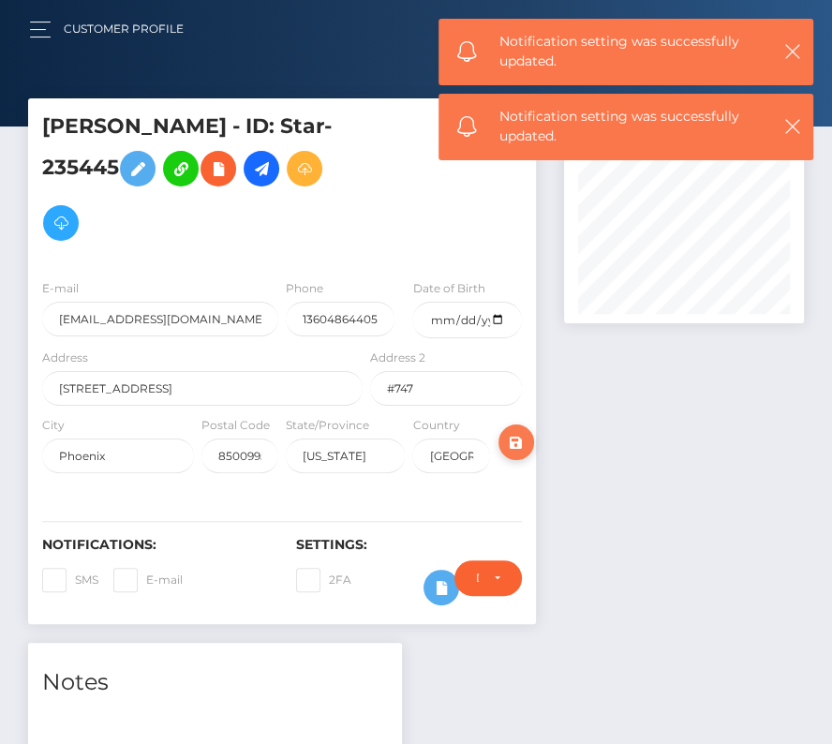
click at [517, 438] on icon "submit" at bounding box center [516, 442] width 22 height 23
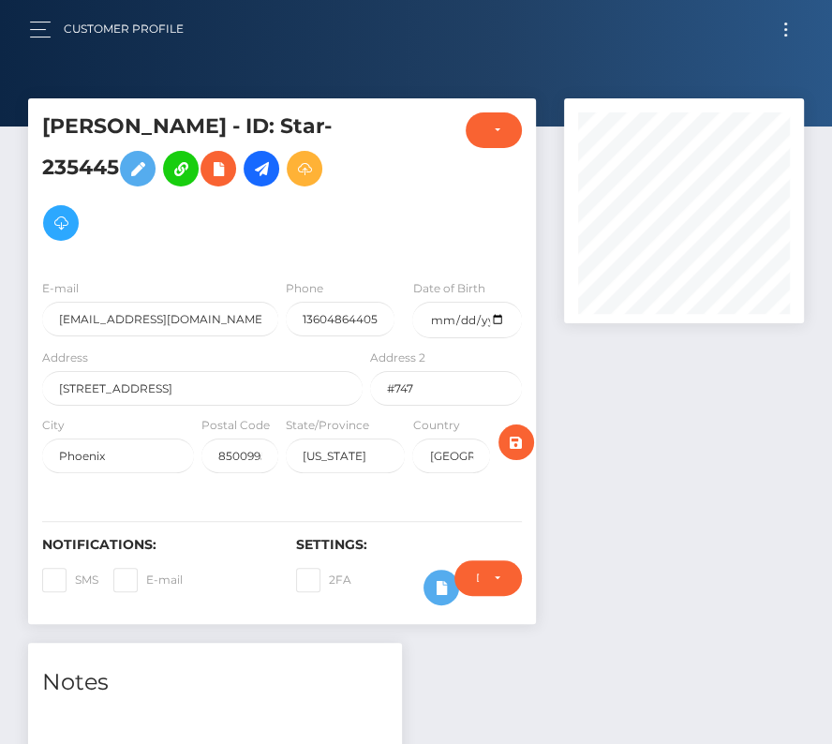
scroll to position [225, 239]
click at [517, 438] on icon "submit" at bounding box center [516, 442] width 22 height 23
click at [264, 178] on icon at bounding box center [261, 168] width 22 height 23
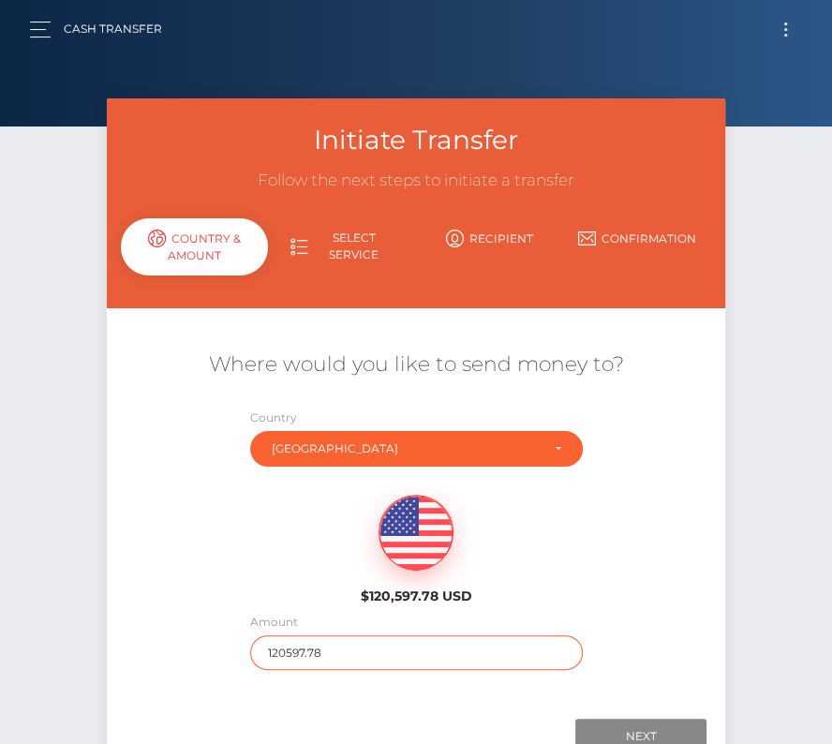
click at [306, 647] on input "120597.78" at bounding box center [416, 652] width 333 height 35
type input "8"
type input "959"
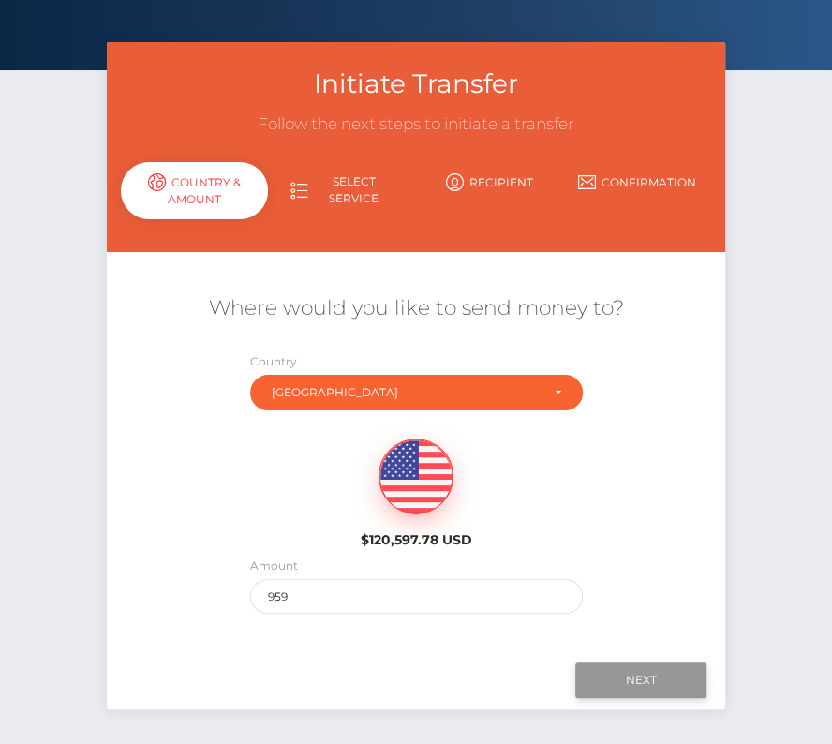
click at [625, 675] on input "Next" at bounding box center [640, 680] width 131 height 36
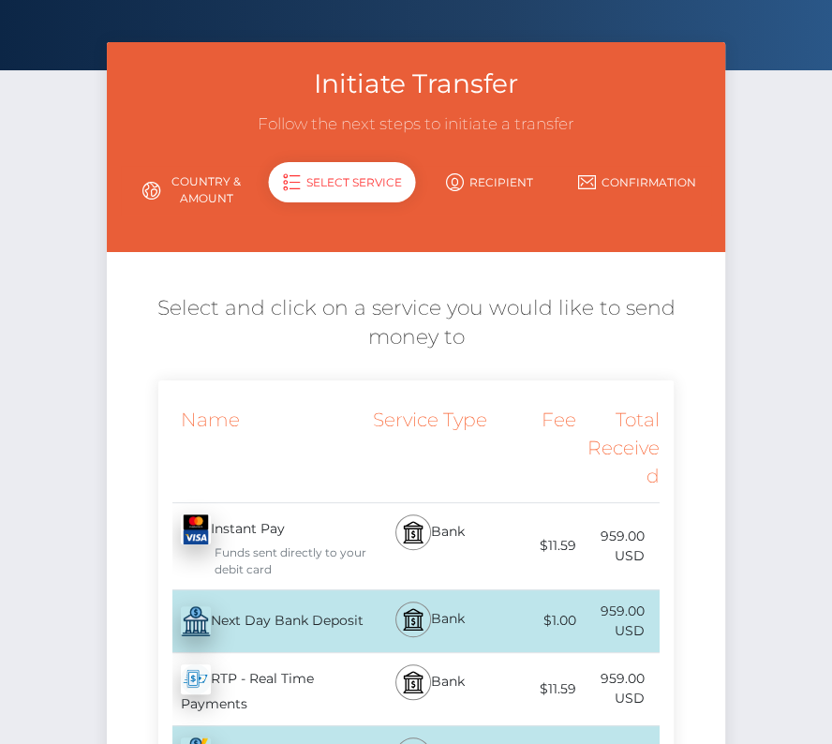
click at [284, 611] on div "Next Day Bank Deposit - USD" at bounding box center [262, 621] width 209 height 52
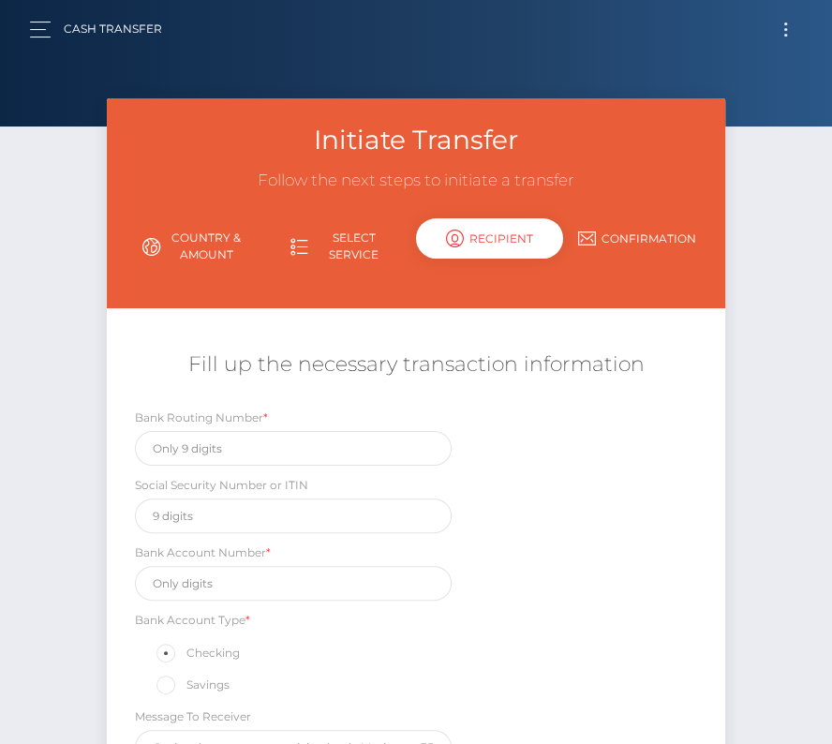
scroll to position [0, 0]
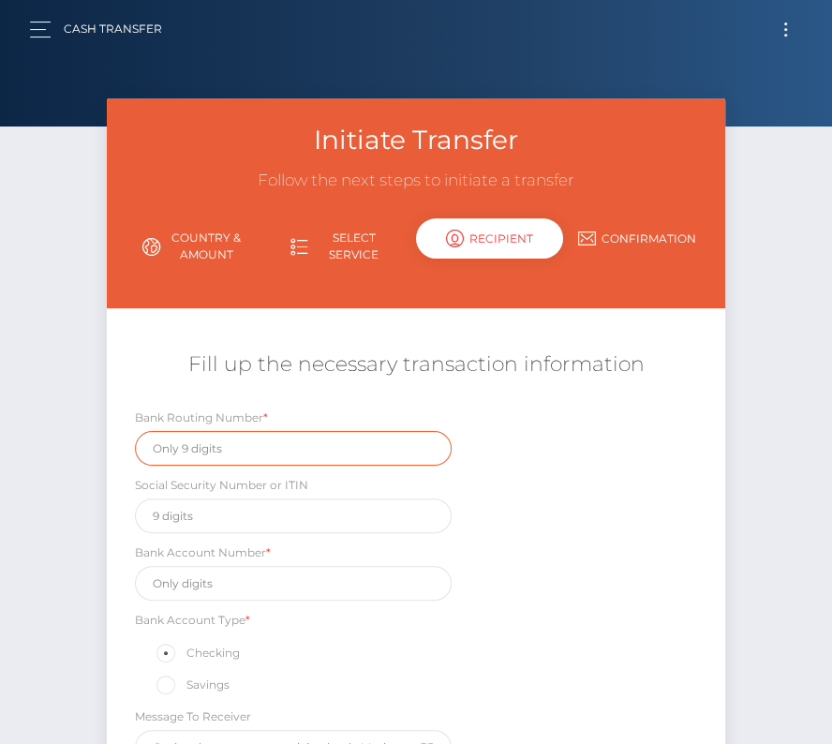
click at [195, 436] on input "text" at bounding box center [293, 448] width 317 height 35
paste input "322173055"
type input "322173055"
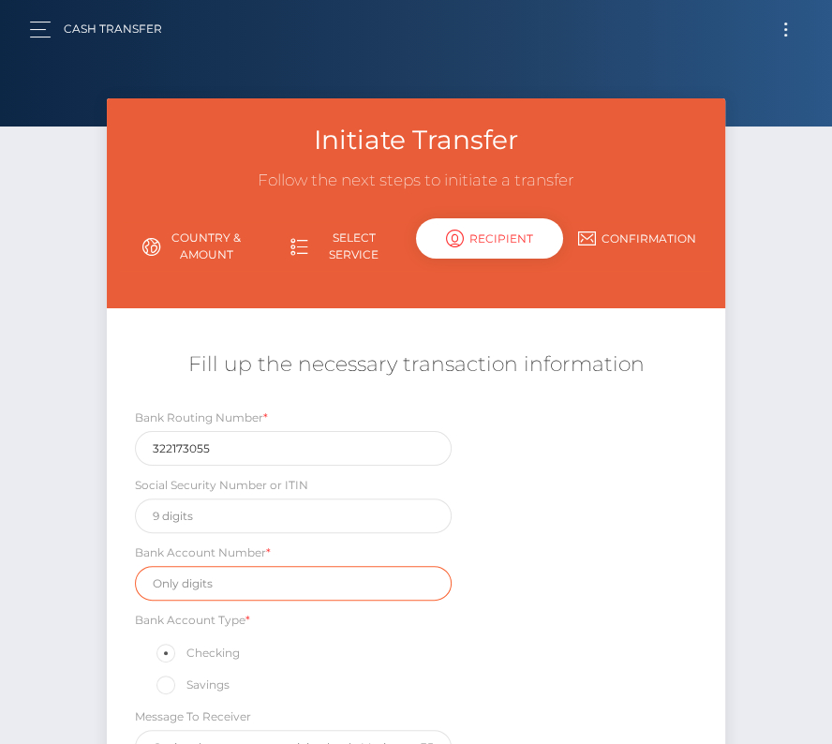
click at [199, 581] on input "text" at bounding box center [293, 583] width 317 height 35
paste input "0930013989"
type input "0930013989"
click at [685, 586] on div "Bank Routing Number * 322173055 Social Security Number or ITIN Bank Account Num…" at bounding box center [416, 591] width 618 height 366
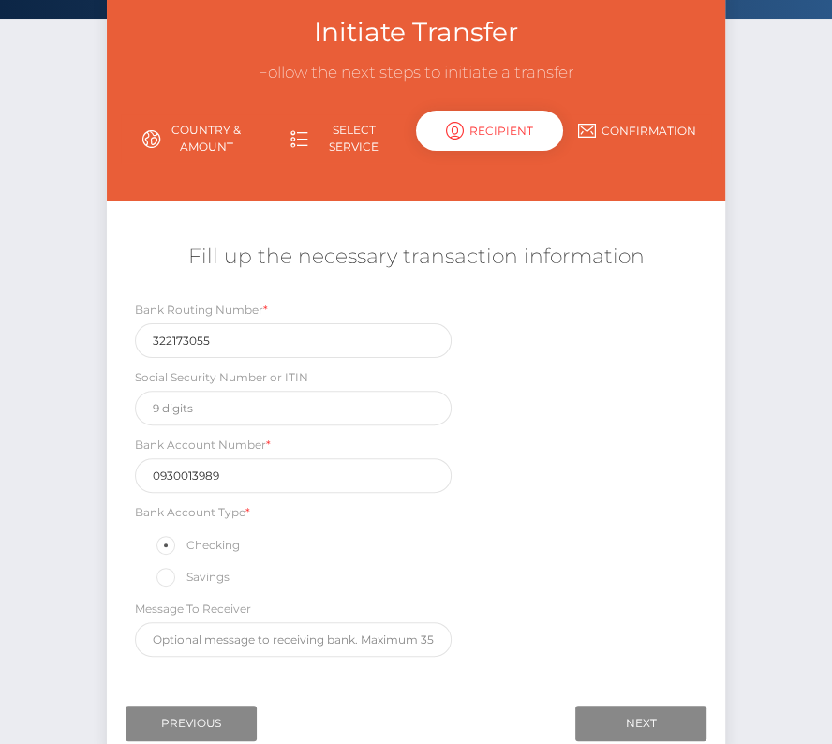
scroll to position [148, 0]
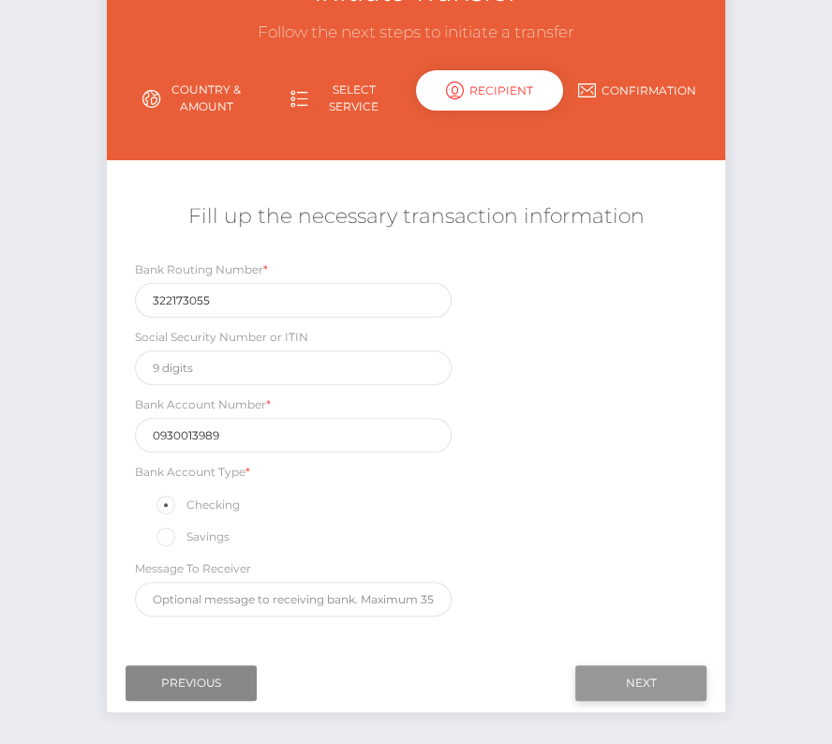
click at [636, 667] on input "Next" at bounding box center [640, 683] width 131 height 36
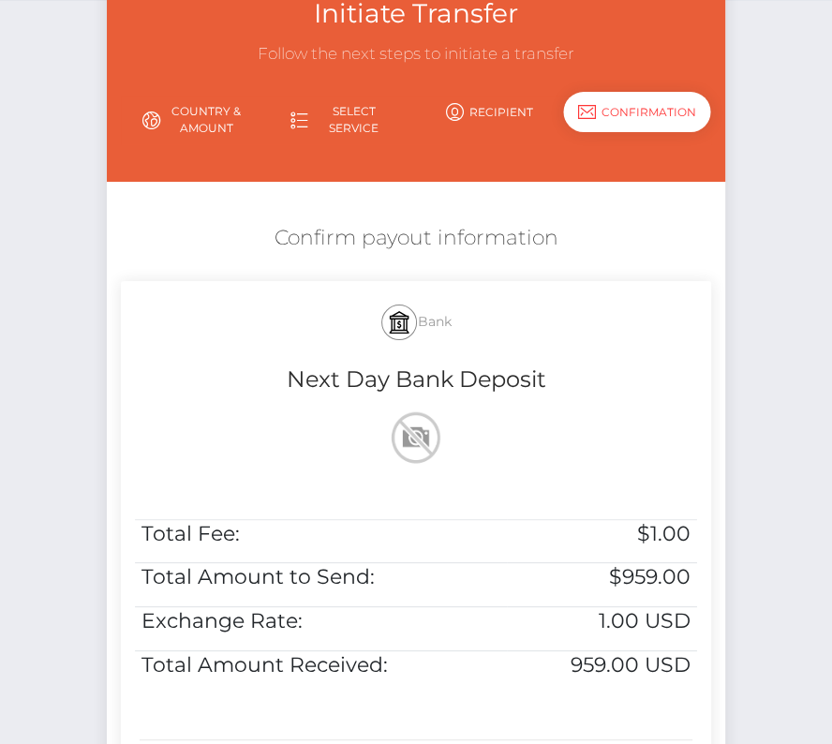
scroll to position [382, 0]
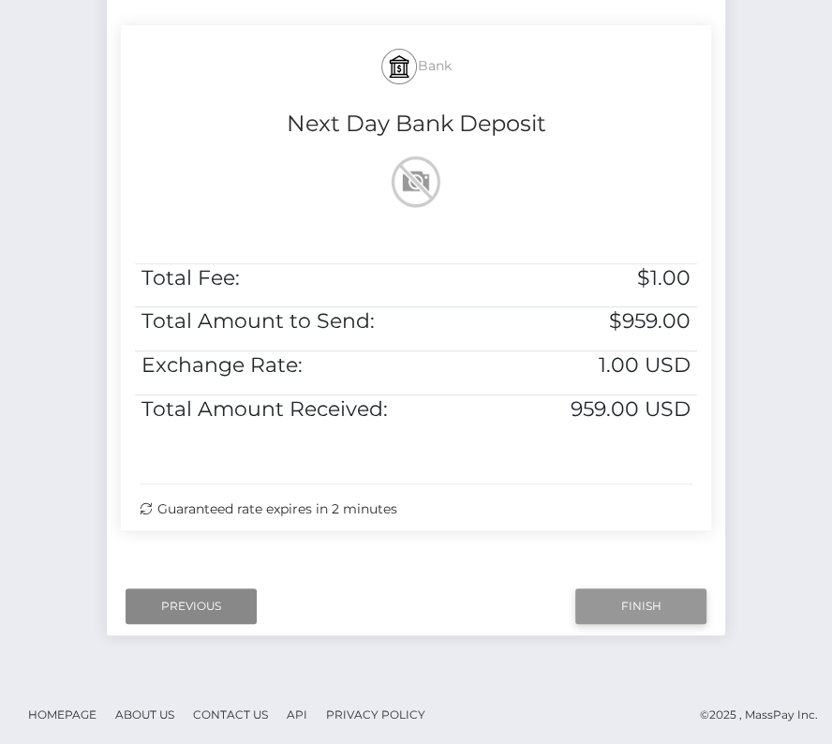
click at [645, 595] on input "Finish" at bounding box center [640, 606] width 131 height 36
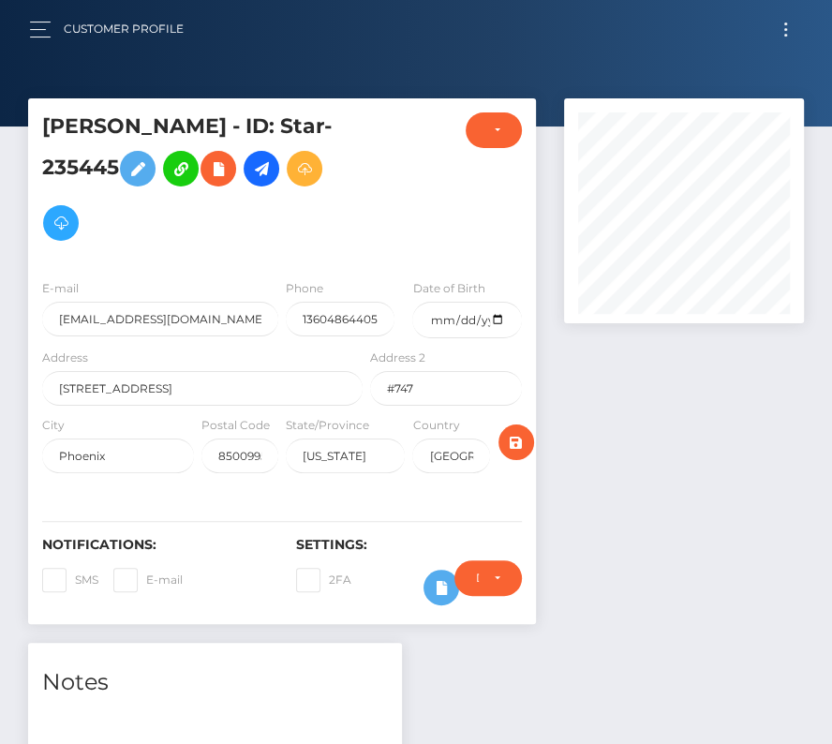
scroll to position [527, 0]
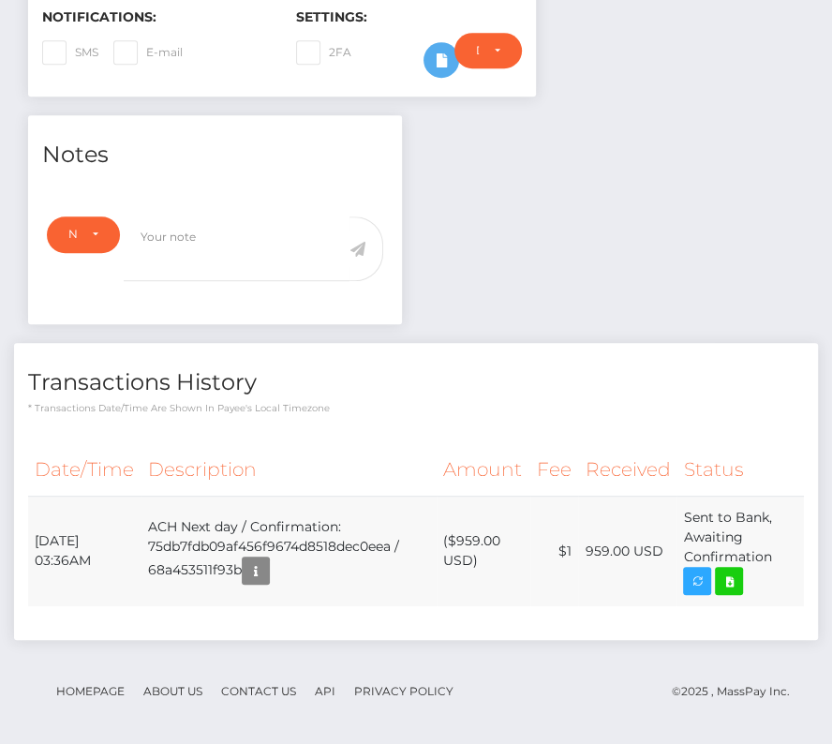
drag, startPoint x: 37, startPoint y: 534, endPoint x: 788, endPoint y: 558, distance: 750.8
click at [788, 558] on tr "[DATE] 03:36AM ACH Next day / Confirmation: 75db7fdb09af456f9674d8518dec0eea / …" at bounding box center [416, 551] width 776 height 111
copy tr "[DATE] 03:36AM ACH Next day / Confirmation: 75db7fdb09af456f9674d8518dec0eea / …"
click at [738, 572] on icon at bounding box center [729, 581] width 22 height 23
click at [0, 0] on div "David J. Hayes - ID: Star-235445" at bounding box center [416, 161] width 832 height 1180
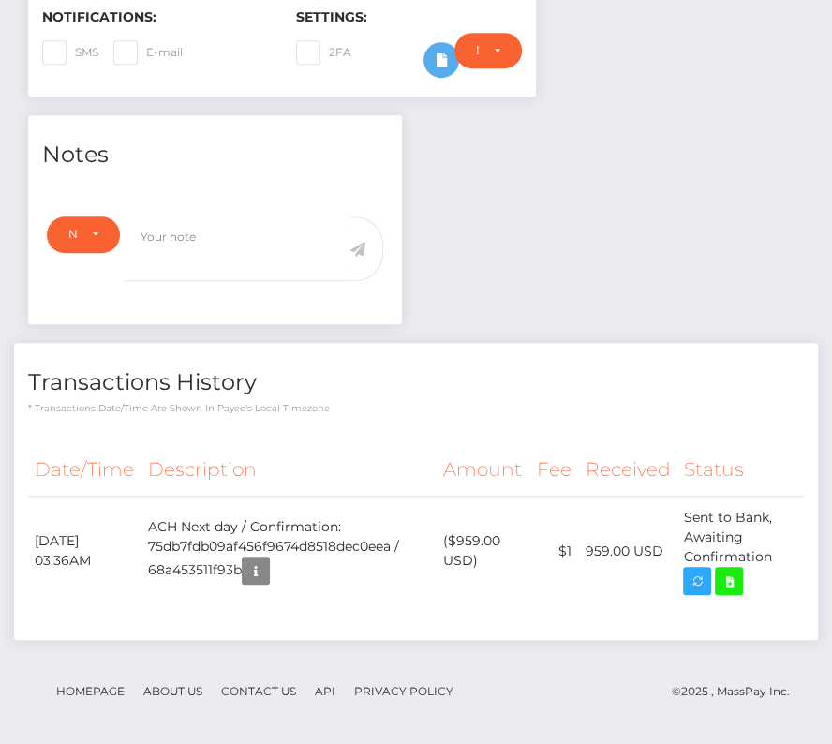
copy tr "August 19, 2025 03:36AM ACH Next day / Confirmation: 75db7fdb09af456f9674d8518d…"
click at [734, 576] on icon at bounding box center [729, 581] width 22 height 23
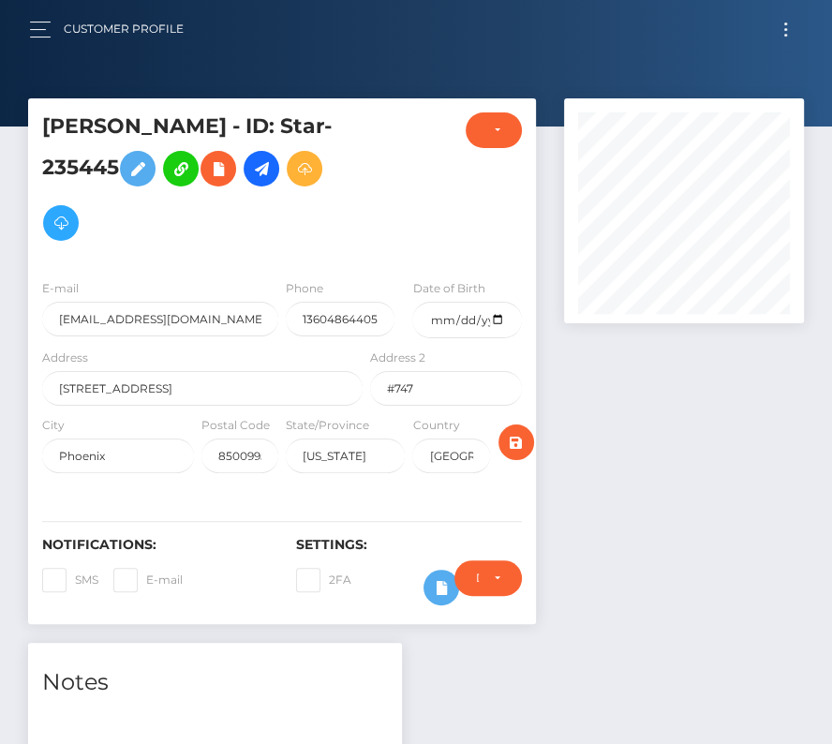
click at [778, 26] on button "Toggle navigation" at bounding box center [785, 29] width 35 height 25
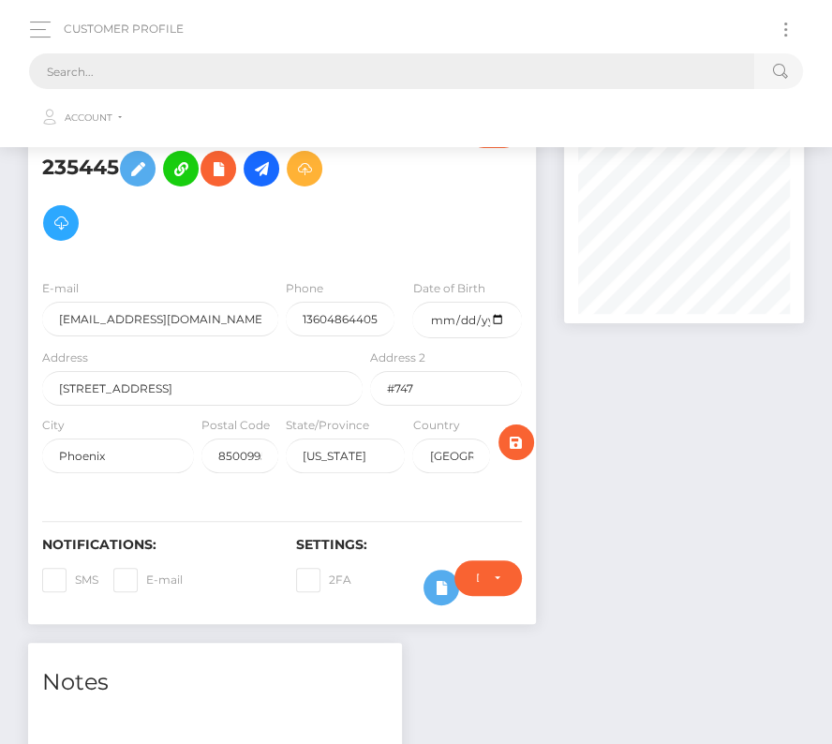
click at [347, 75] on input "text" at bounding box center [391, 71] width 725 height 36
paste input "1444052"
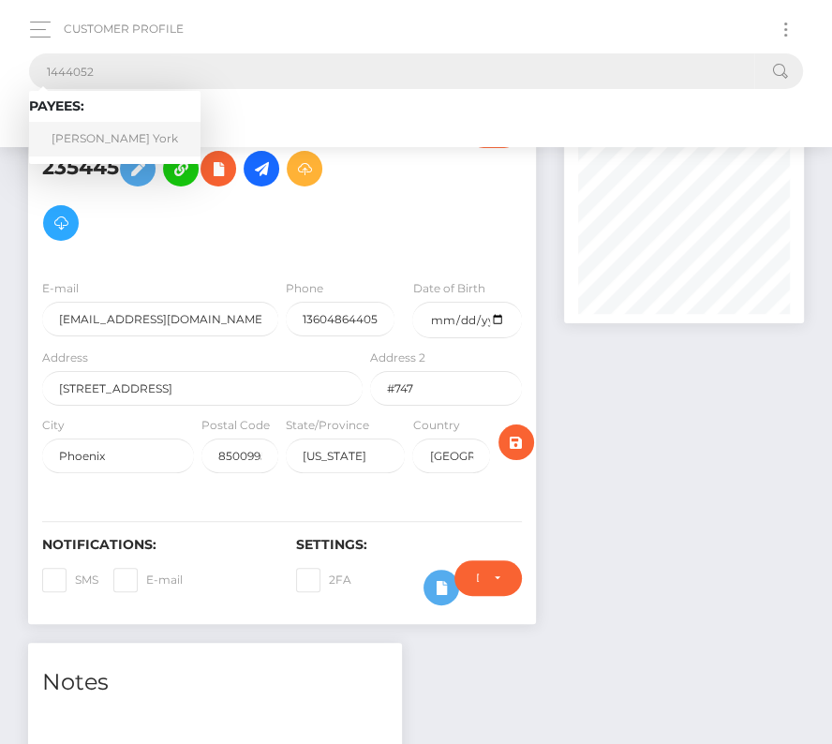
type input "1444052"
click at [106, 128] on link "Randall R. York" at bounding box center [114, 139] width 171 height 35
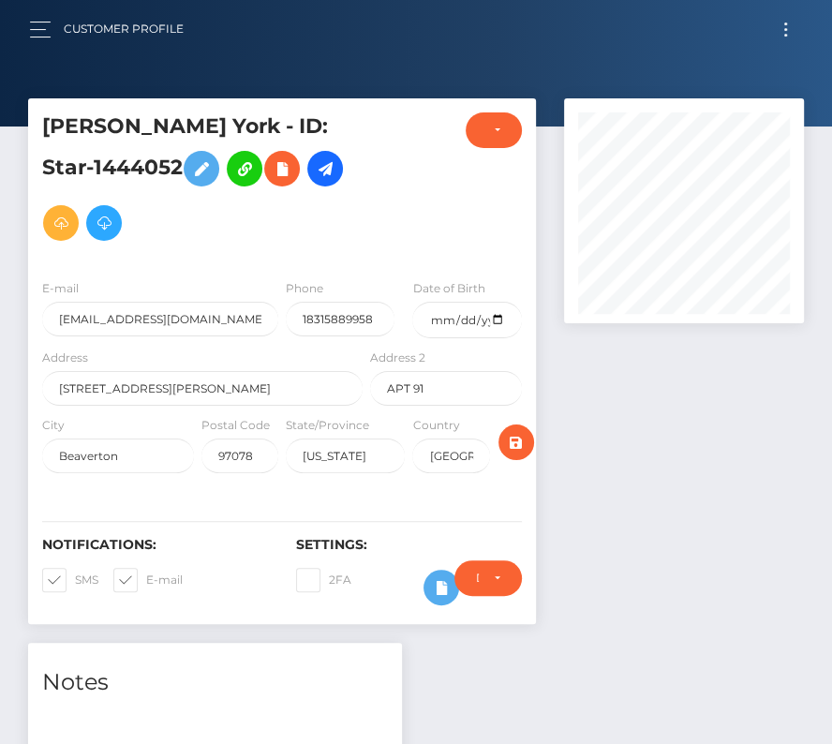
scroll to position [225, 239]
click at [505, 320] on input "date" at bounding box center [466, 320] width 109 height 37
click at [501, 320] on input "date" at bounding box center [466, 320] width 109 height 37
type input "[DATE]"
click at [75, 580] on span at bounding box center [75, 579] width 0 height 14
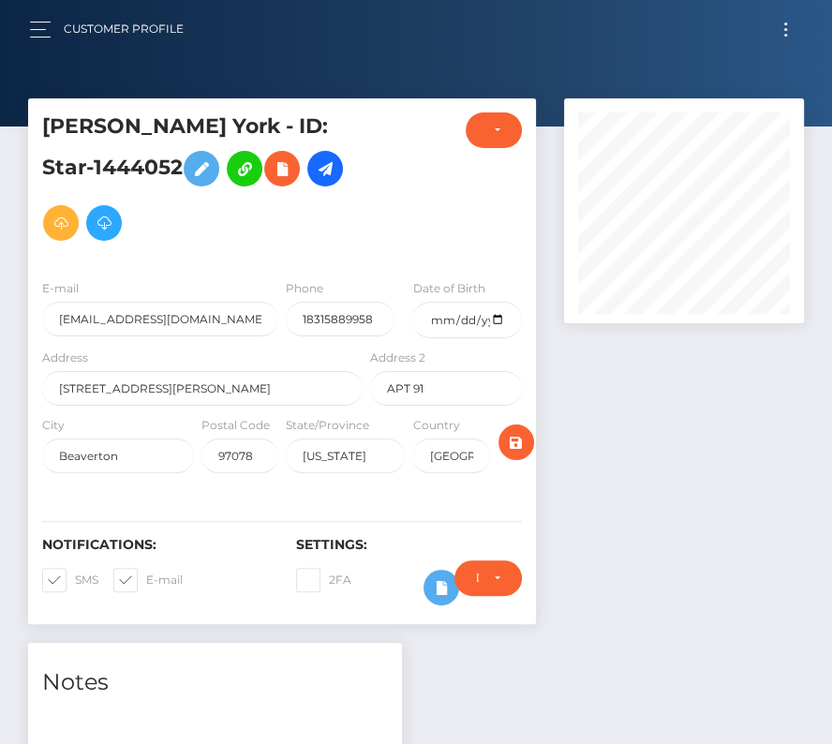
click at [75, 580] on input "SMS" at bounding box center [81, 574] width 12 height 12
checkbox input "false"
click at [146, 578] on span at bounding box center [146, 579] width 0 height 14
click at [146, 578] on input "E-mail" at bounding box center [152, 574] width 12 height 12
checkbox input "false"
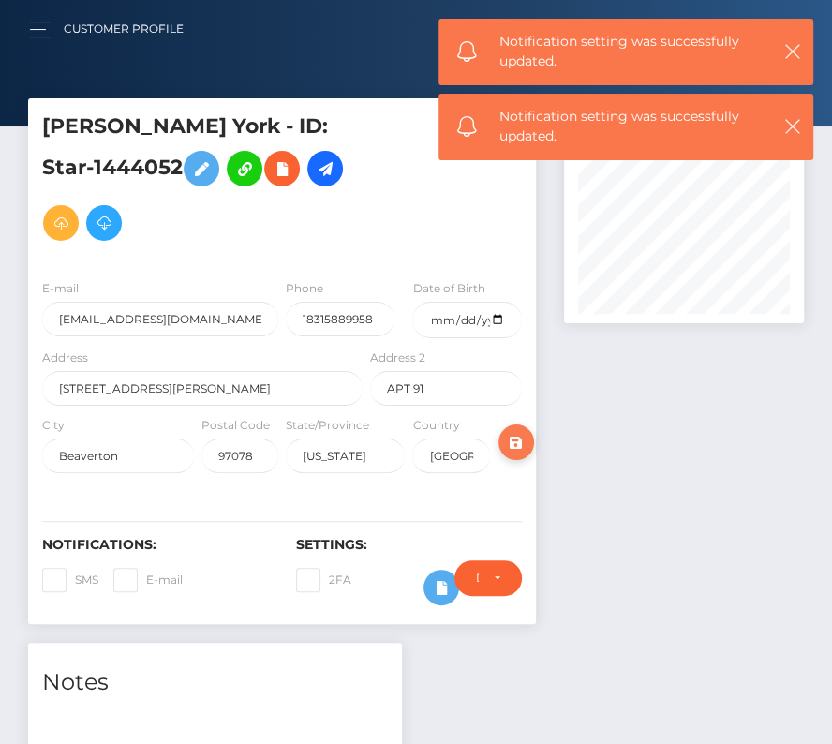
click at [522, 435] on icon "submit" at bounding box center [516, 442] width 22 height 23
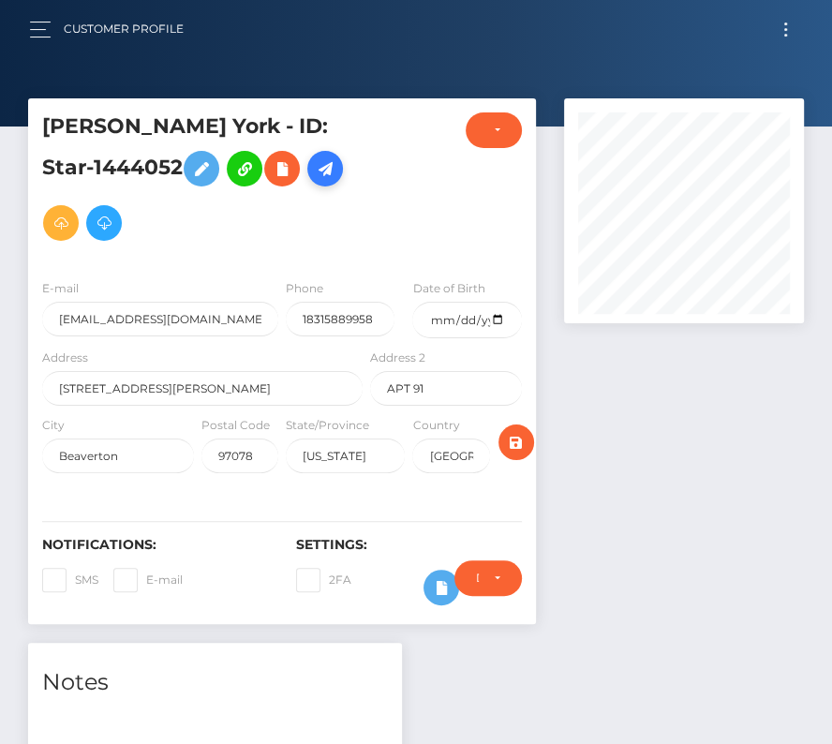
click at [307, 185] on link at bounding box center [325, 169] width 36 height 36
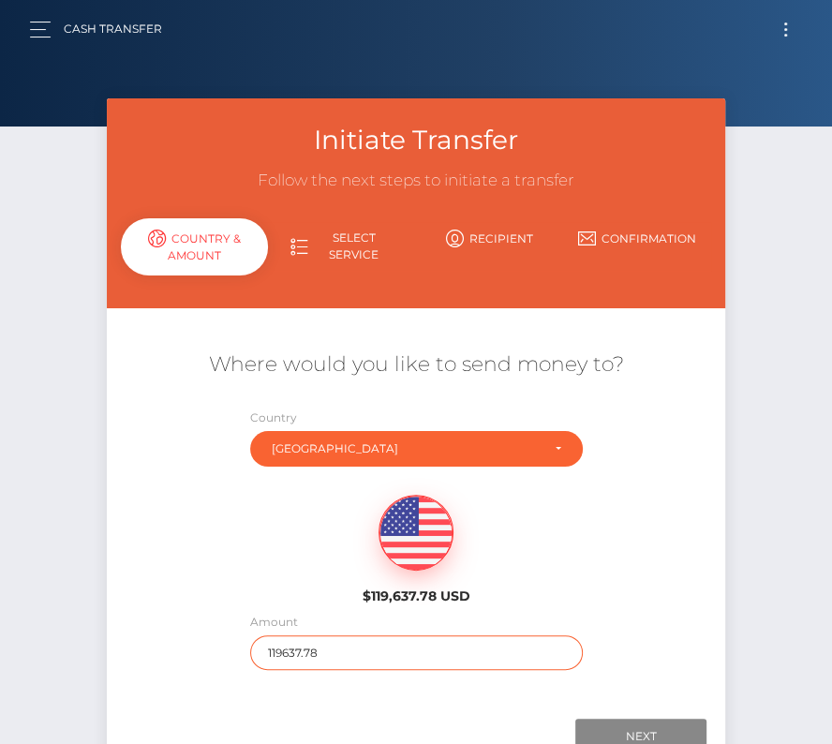
click at [286, 660] on input "119637.78" at bounding box center [416, 652] width 333 height 35
type input "649"
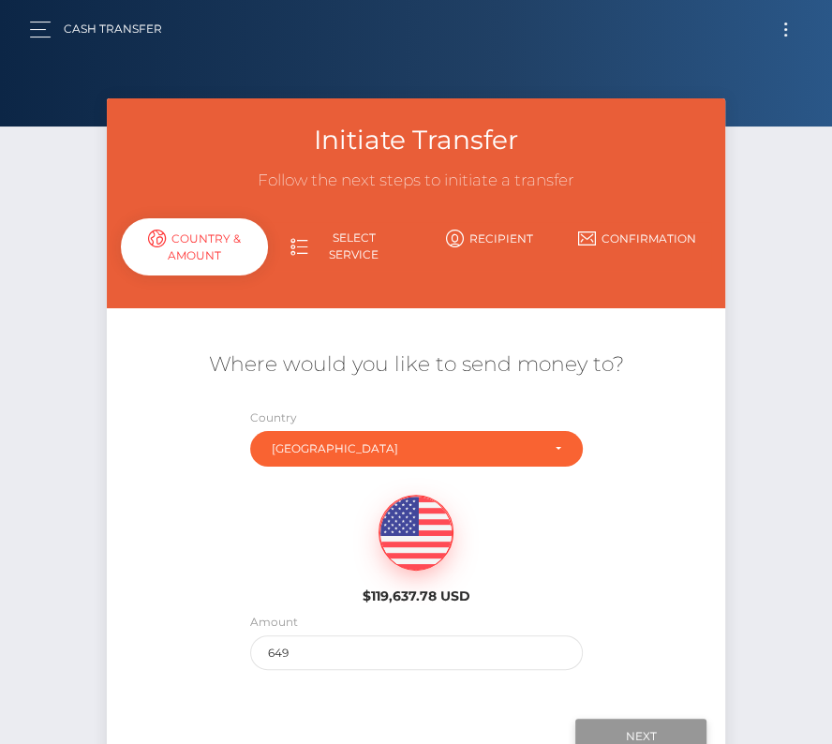
click at [656, 727] on input "Next" at bounding box center [640, 737] width 131 height 36
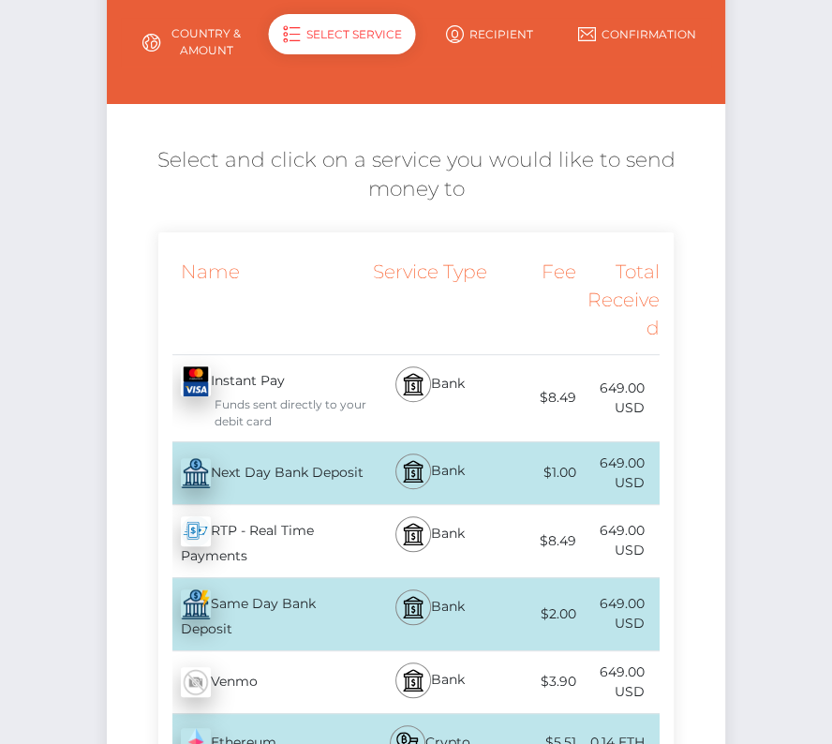
scroll to position [210, 0]
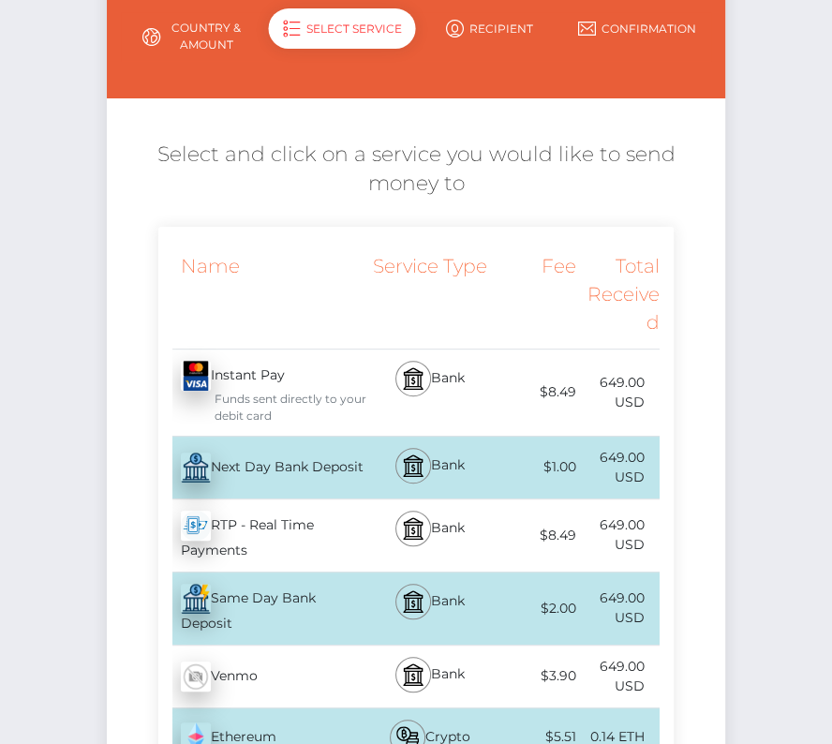
click at [263, 465] on div "Next Day Bank Deposit - USD" at bounding box center [262, 467] width 209 height 52
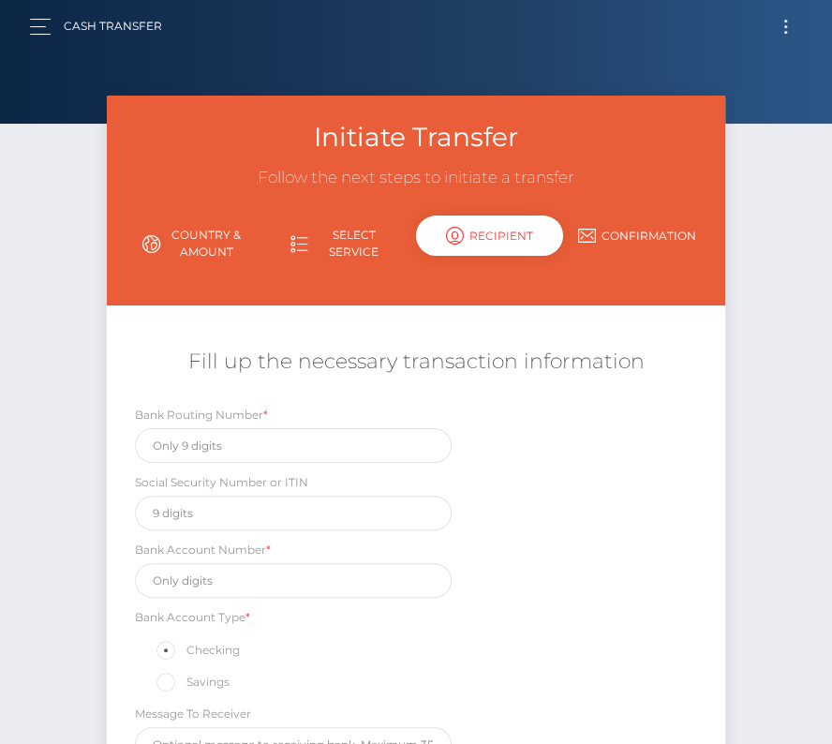
scroll to position [0, 0]
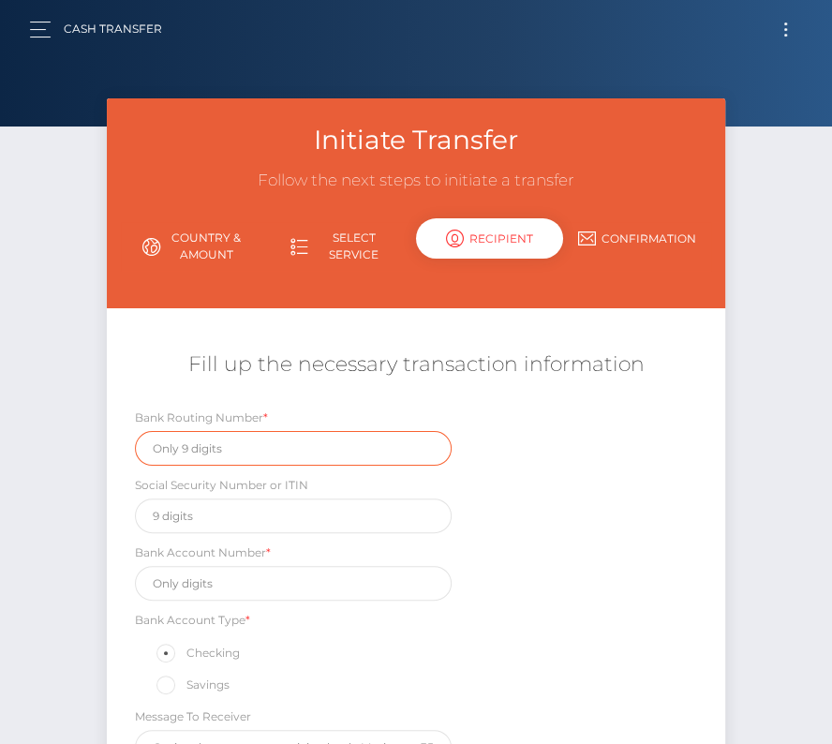
click at [206, 446] on input "text" at bounding box center [293, 448] width 317 height 35
paste input "321180379"
type input "321180379"
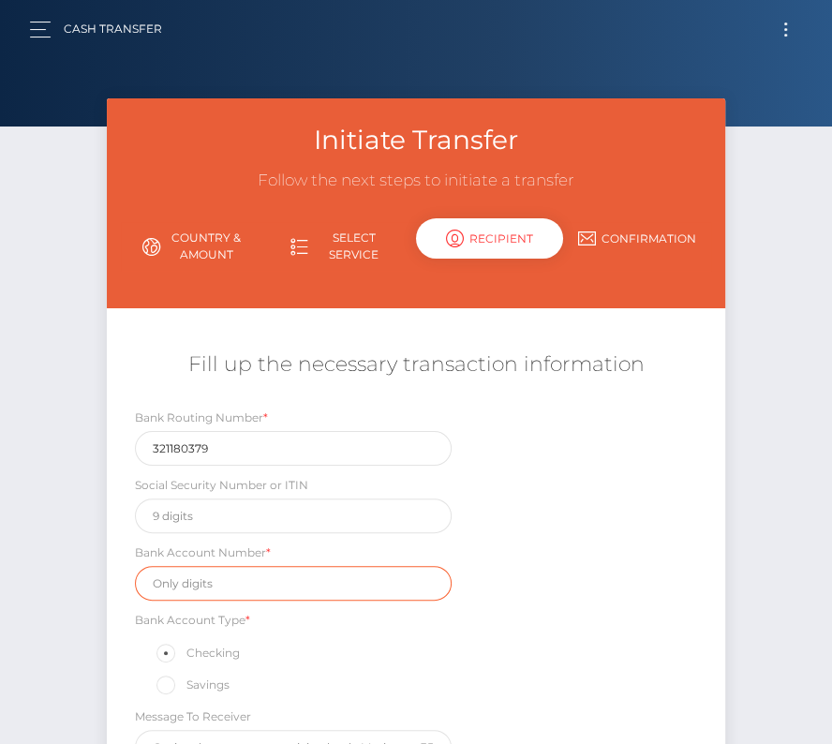
click at [185, 584] on input "text" at bounding box center [293, 583] width 317 height 35
paste input "9334074524"
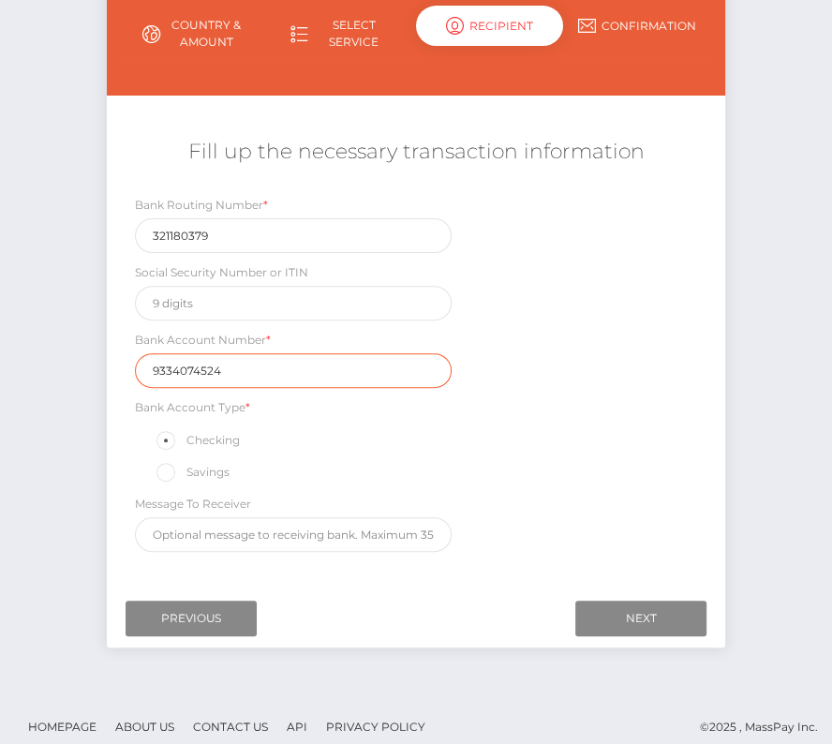
scroll to position [220, 0]
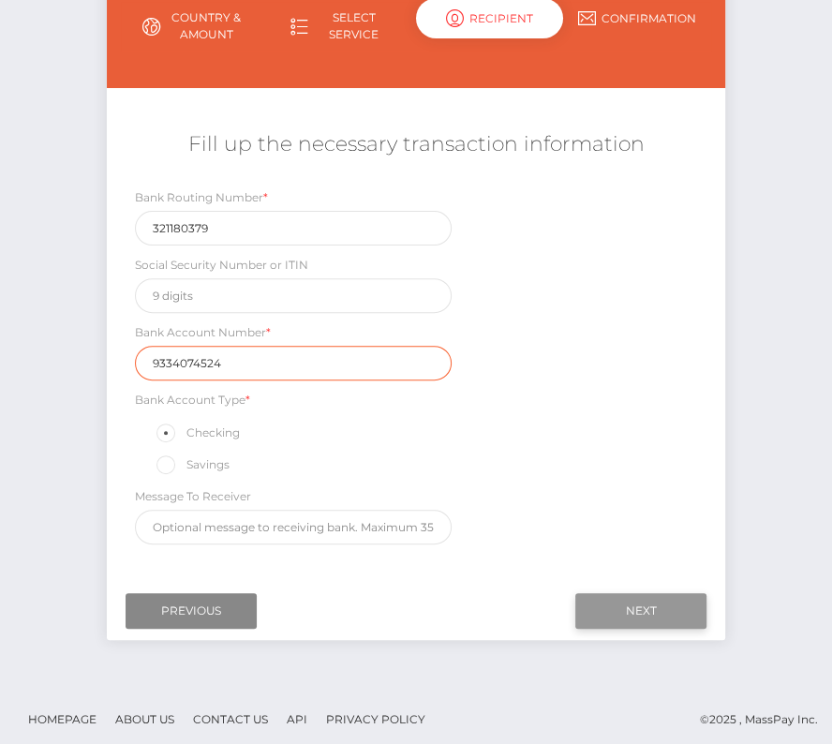
type input "9334074524"
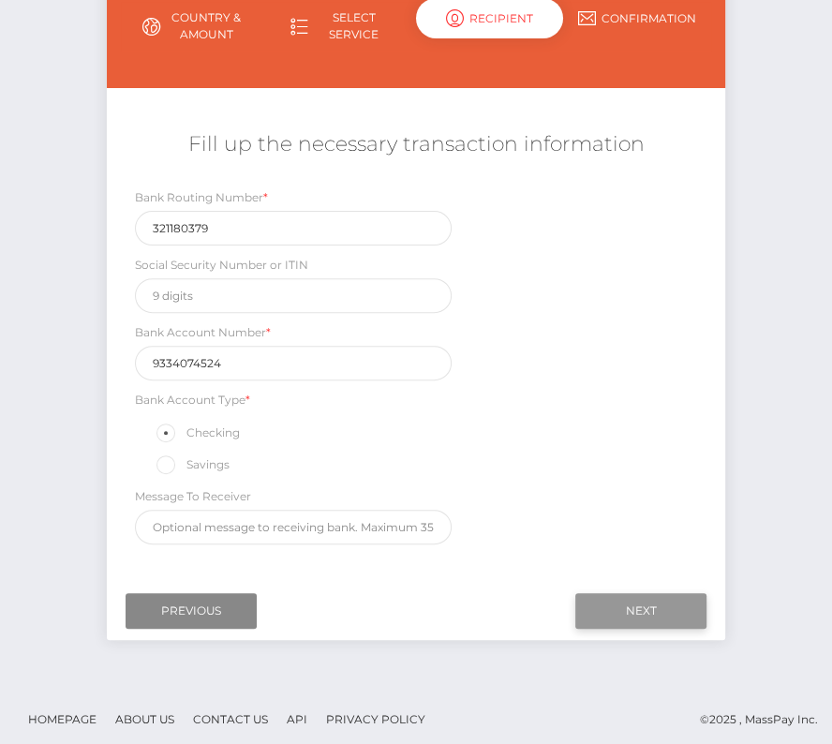
click at [617, 595] on input "Next" at bounding box center [640, 611] width 131 height 36
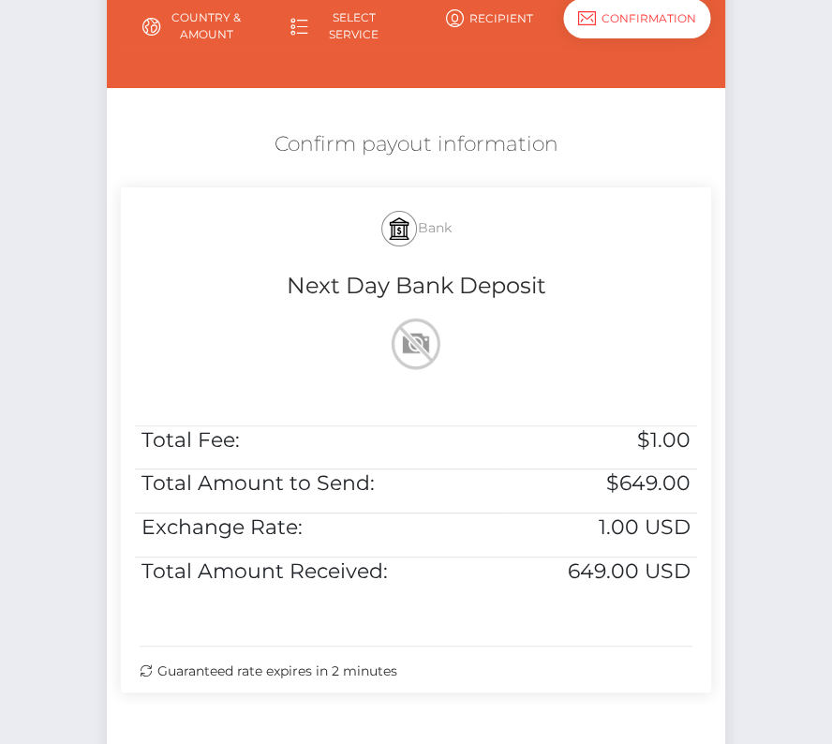
scroll to position [382, 0]
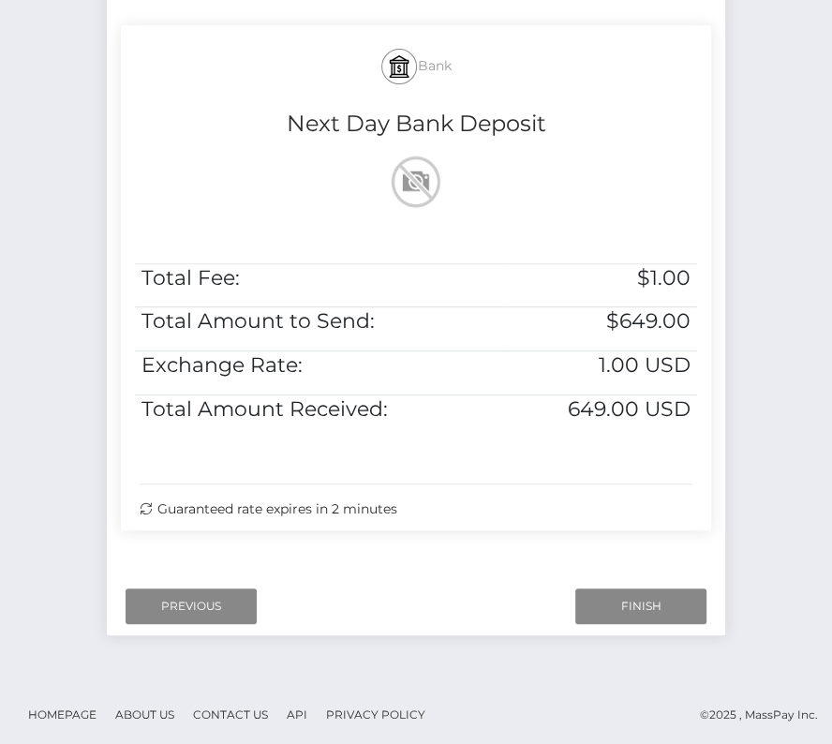
click at [627, 557] on div "Where would you like to send money to? Country Abkhazia Afghanistan Albania Alg…" at bounding box center [416, 254] width 590 height 628
click at [627, 579] on div "Next Finish Previous" at bounding box center [416, 606] width 618 height 58
click at [627, 588] on input "Finish" at bounding box center [640, 606] width 131 height 36
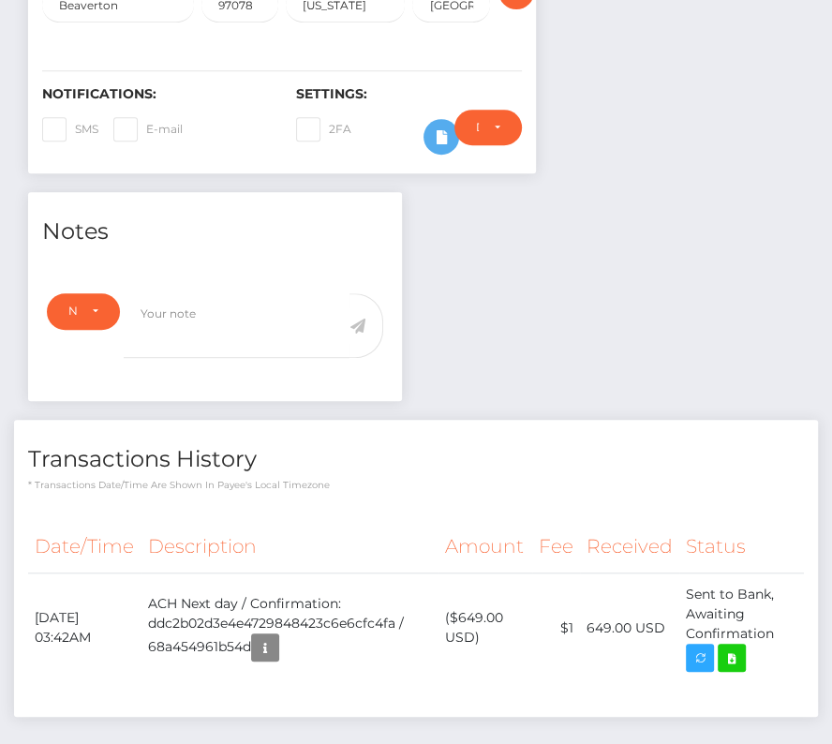
scroll to position [225, 239]
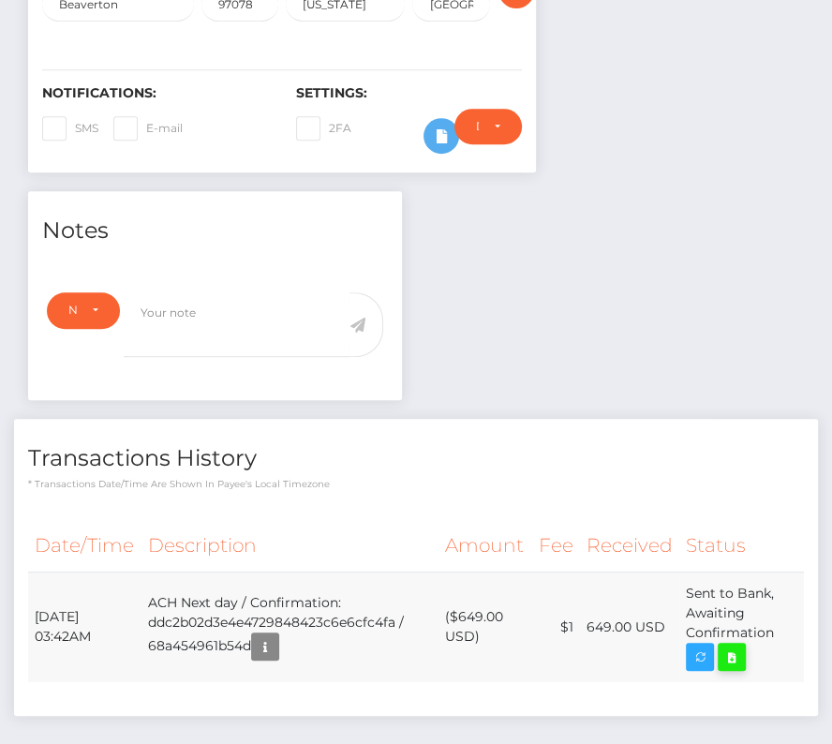
click at [738, 646] on icon at bounding box center [731, 656] width 22 height 23
click at [0, 0] on div "[PERSON_NAME] York - ID: Star-1444052 ACTIVE DEACTIVE" at bounding box center [416, 237] width 832 height 1180
drag, startPoint x: 31, startPoint y: 609, endPoint x: 819, endPoint y: 630, distance: 788.2
click at [819, 630] on div "Transactions History * Transactions date/time are shown in payee's local timezo…" at bounding box center [416, 576] width 832 height 315
copy table "Date/Time Description Amount Fee Received Status"
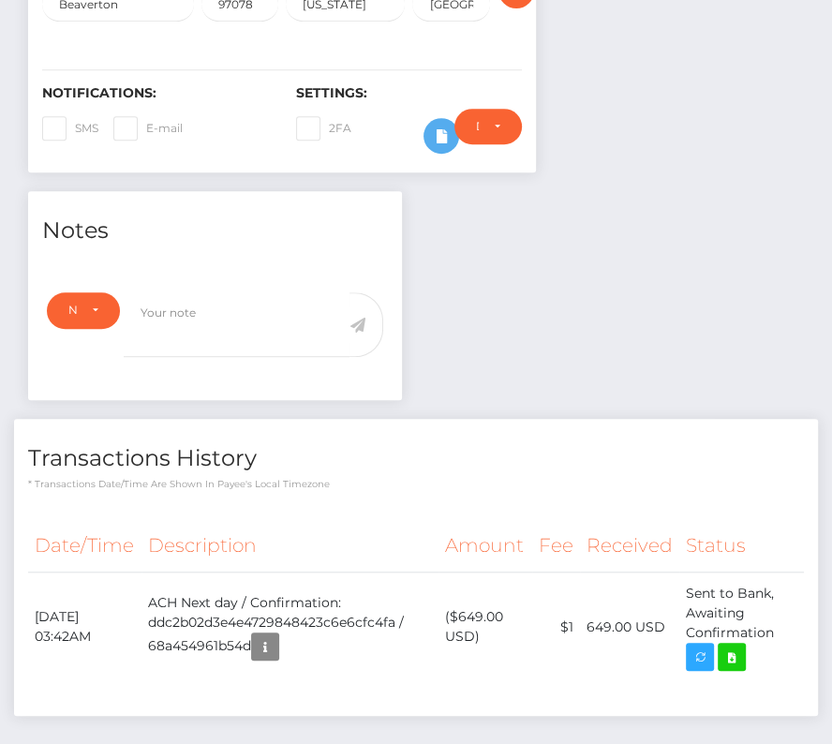
scroll to position [0, 0]
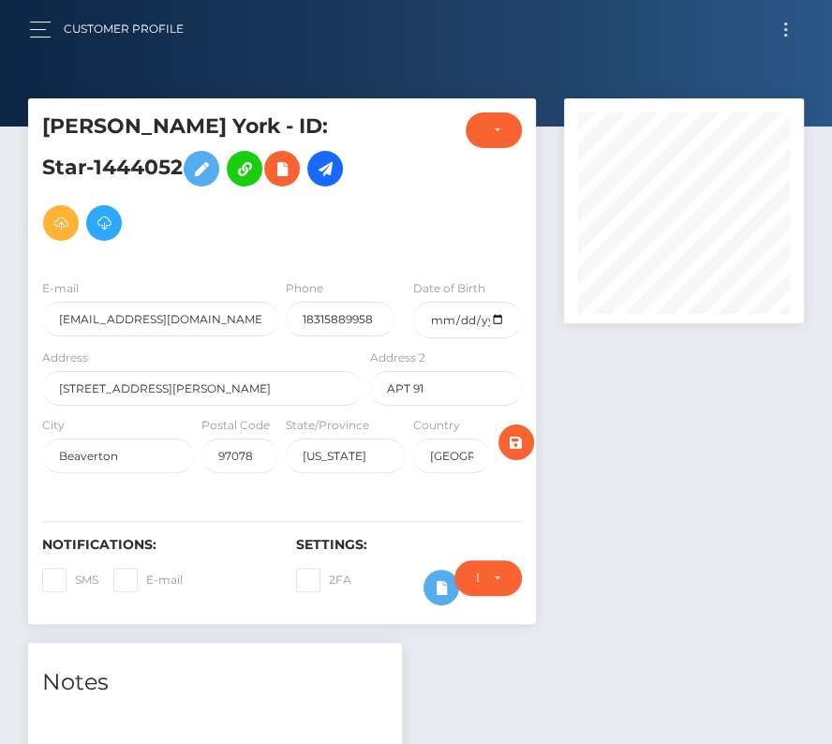
click at [37, 12] on div "Customer Profile" at bounding box center [114, 28] width 170 height 39
click at [40, 22] on span "button" at bounding box center [40, 22] width 21 height 1
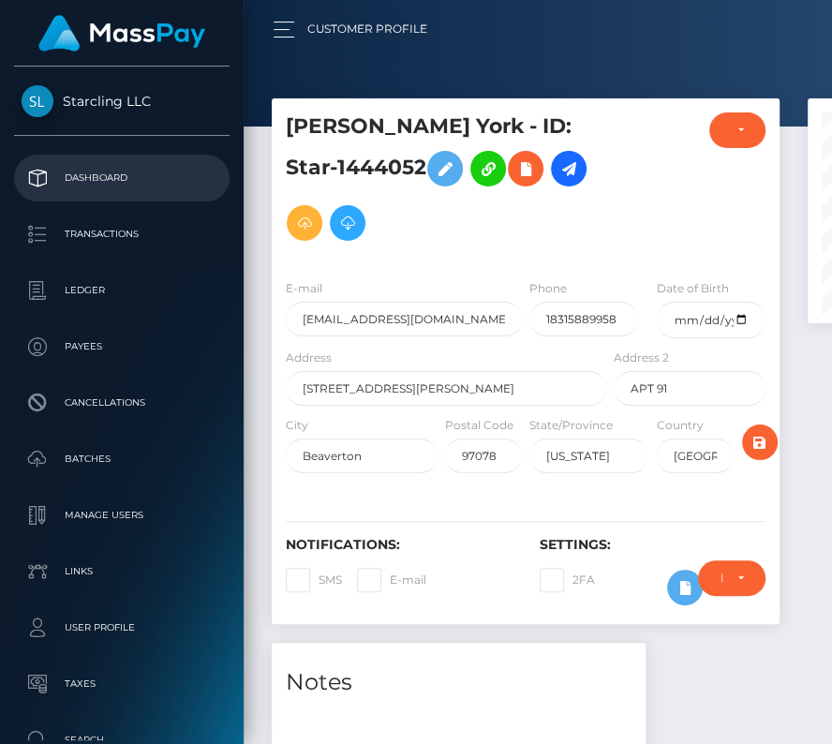
click at [91, 182] on p "Dashboard" at bounding box center [122, 178] width 200 height 28
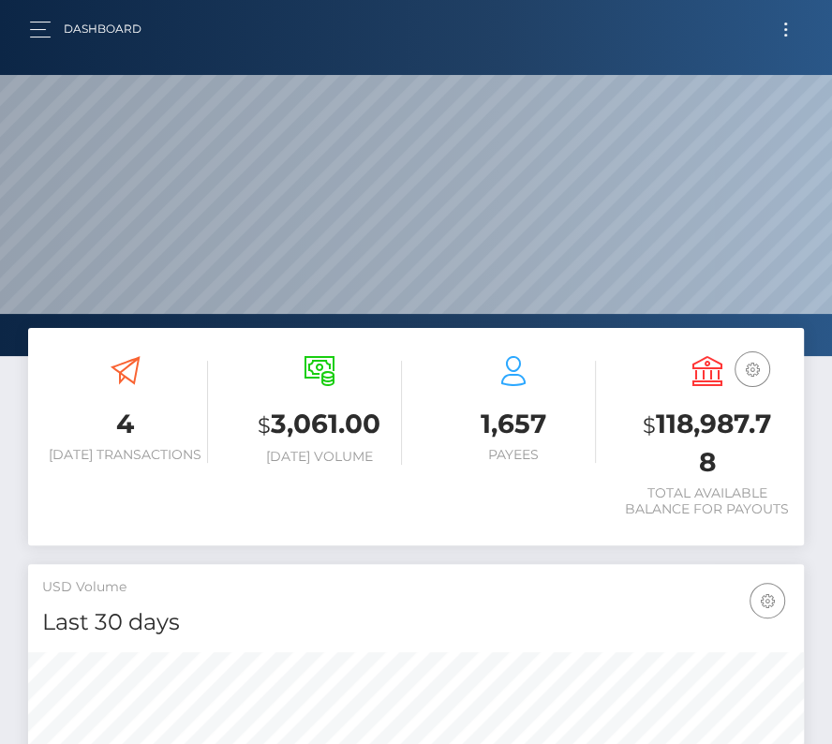
scroll to position [332, 373]
